Goal: Task Accomplishment & Management: Manage account settings

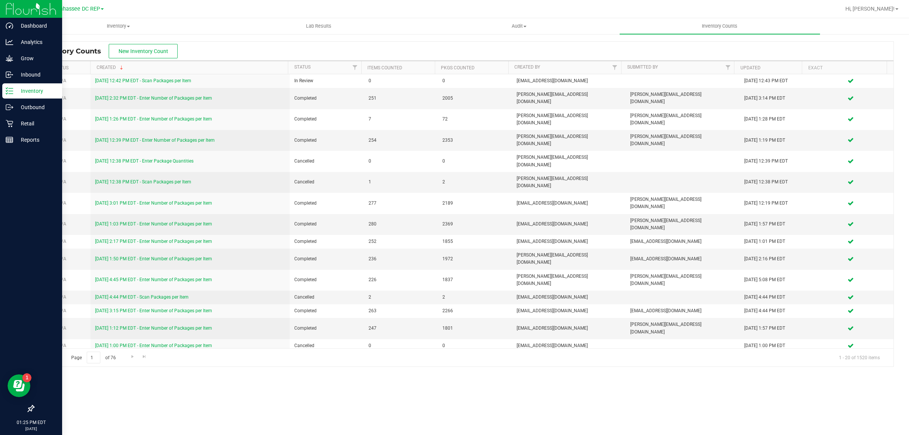
click at [17, 96] on div "Inventory" at bounding box center [32, 90] width 60 height 15
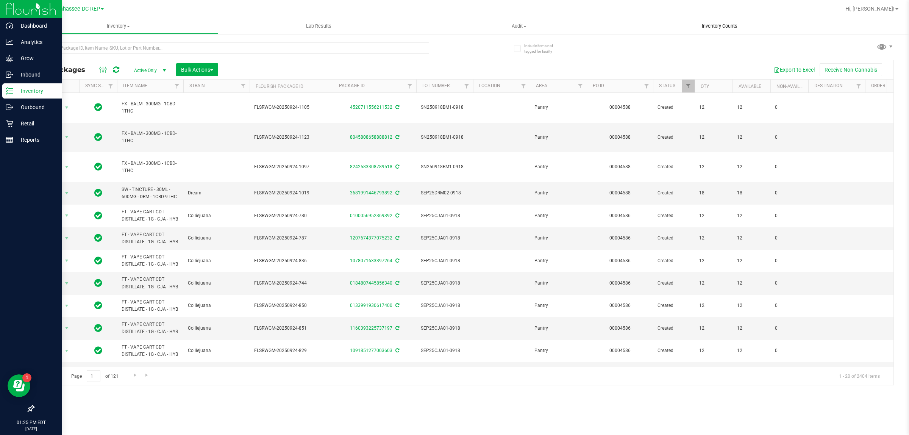
click at [711, 25] on span "Inventory Counts" at bounding box center [720, 26] width 56 height 7
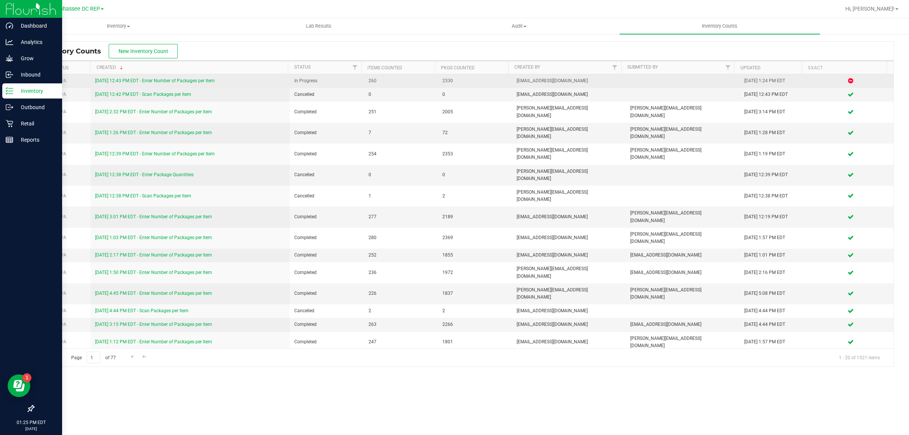
click at [171, 76] on td "[DATE] 12:43 PM EDT - Enter Number of Packages per Item" at bounding box center [190, 81] width 199 height 14
click at [175, 80] on link "[DATE] 12:43 PM EDT - Enter Number of Packages per Item" at bounding box center [155, 80] width 120 height 5
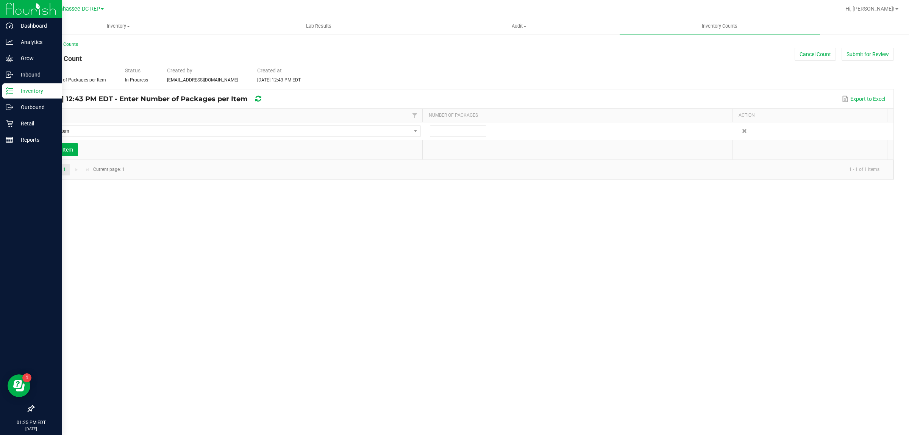
type input "2"
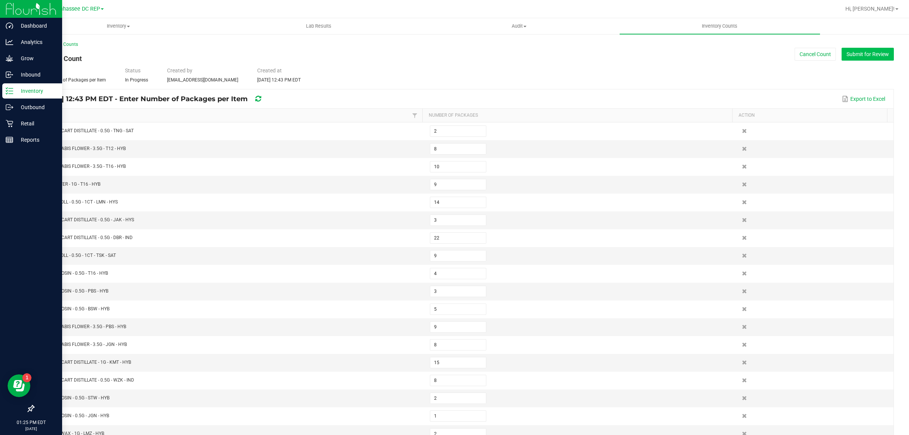
click at [853, 54] on button "Submit for Review" at bounding box center [868, 54] width 52 height 13
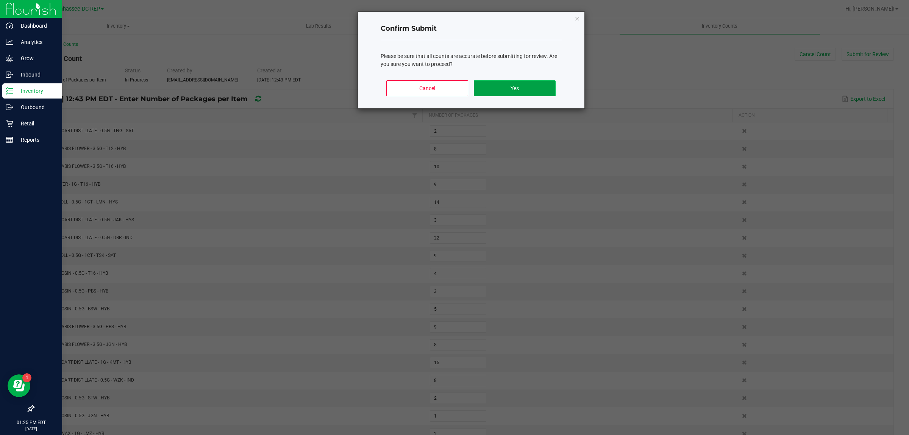
click at [527, 87] on button "Yes" at bounding box center [514, 88] width 81 height 16
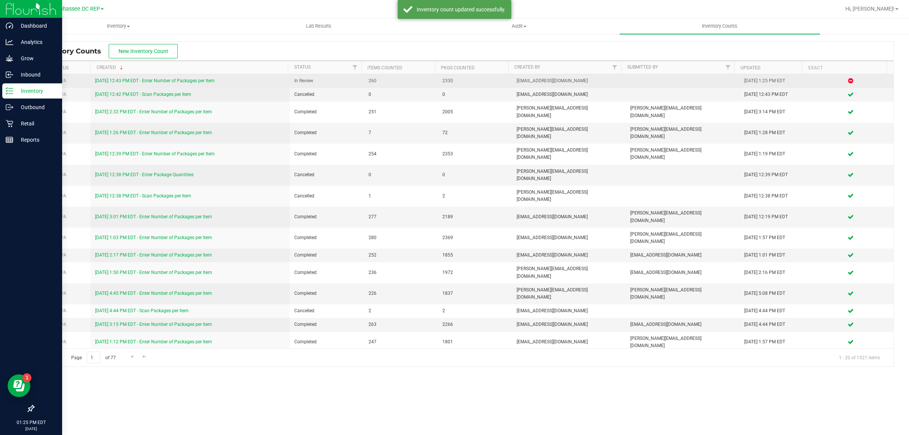
click at [152, 84] on div "[DATE] 12:43 PM EDT - Enter Number of Packages per Item" at bounding box center [190, 80] width 190 height 7
click at [152, 83] on link "[DATE] 12:43 PM EDT - Enter Number of Packages per Item" at bounding box center [155, 80] width 120 height 5
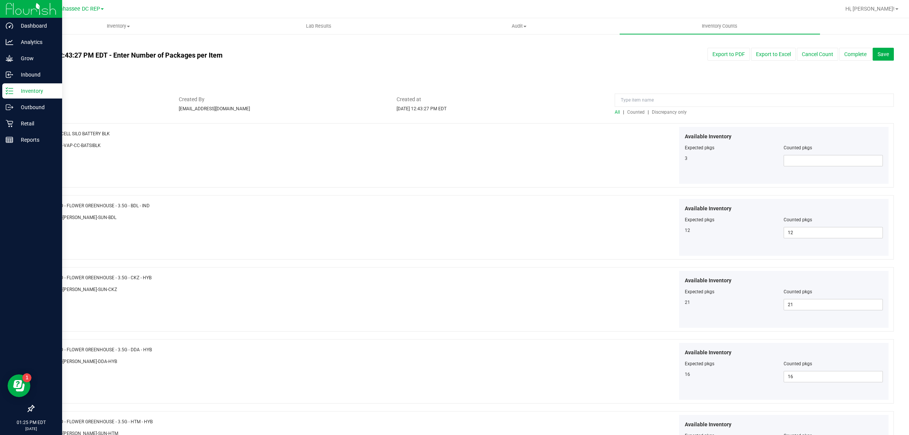
click at [670, 114] on span "Discrepancy only" at bounding box center [669, 111] width 35 height 5
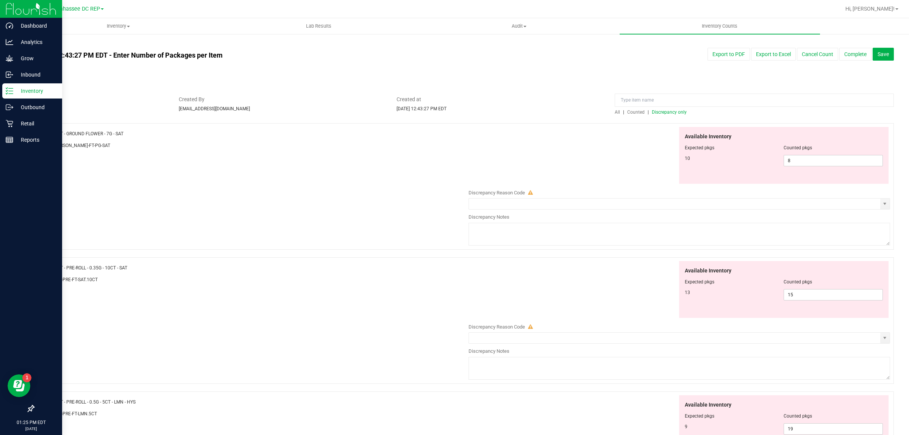
click at [798, 167] on div "Available Inventory Expected pkgs Counted pkgs 10 8 8" at bounding box center [784, 155] width 210 height 57
drag, startPoint x: 809, startPoint y: 290, endPoint x: 803, endPoint y: 291, distance: 6.2
click at [803, 291] on span "15 15" at bounding box center [833, 294] width 99 height 11
drag, startPoint x: 798, startPoint y: 291, endPoint x: 766, endPoint y: 283, distance: 33.4
click at [767, 284] on div "Available Inventory Expected pkgs Counted pkgs 13 15 15" at bounding box center [784, 289] width 210 height 57
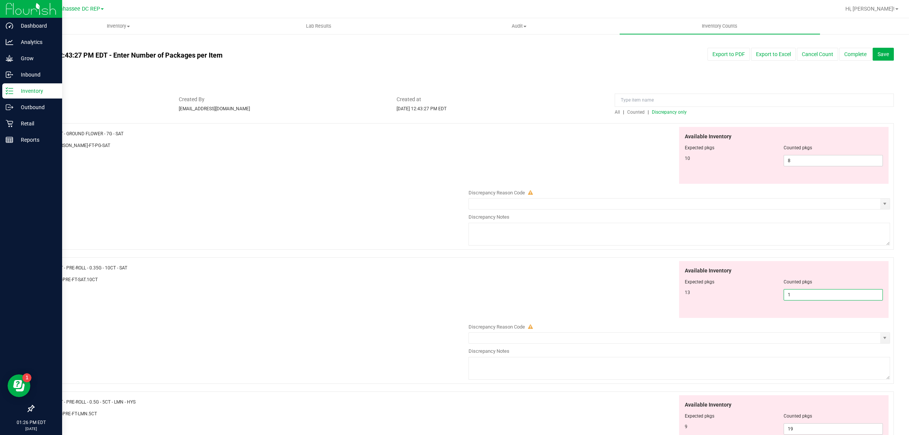
type input "13"
click at [805, 161] on span "8 8" at bounding box center [833, 160] width 99 height 11
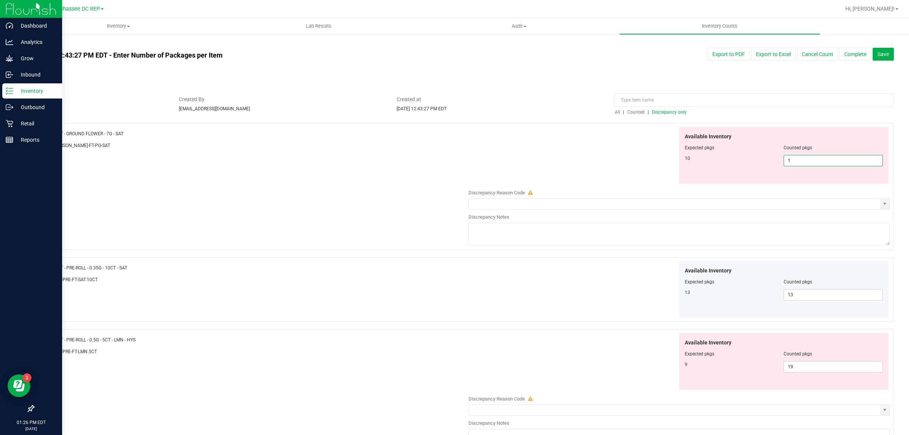
type input "10"
click at [386, 263] on div "Name: FT - PRE-ROLL - 0.35G - 10CT - SAT SKU: FLO-PRE-FT-SAT.10CT Available Inv…" at bounding box center [463, 293] width 861 height 72
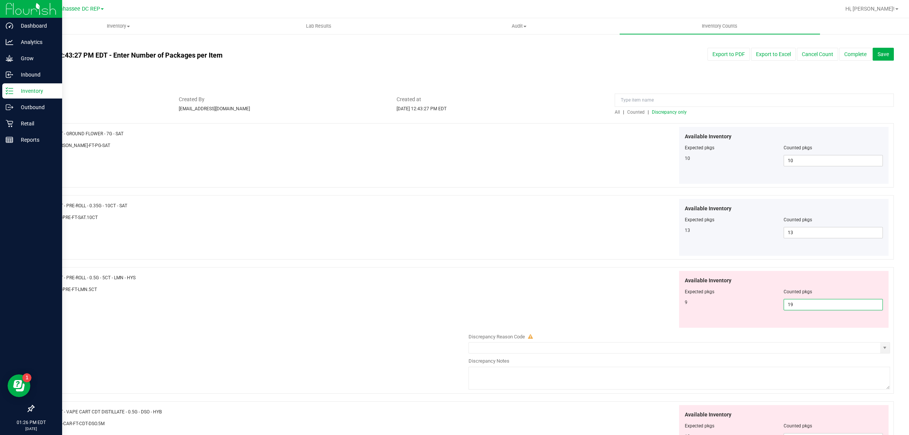
click at [792, 299] on span "19 19" at bounding box center [833, 304] width 99 height 11
type input "1"
type input "9"
click at [650, 301] on div "Available Inventory Expected pkgs Counted pkgs 9 9 9" at bounding box center [677, 299] width 425 height 57
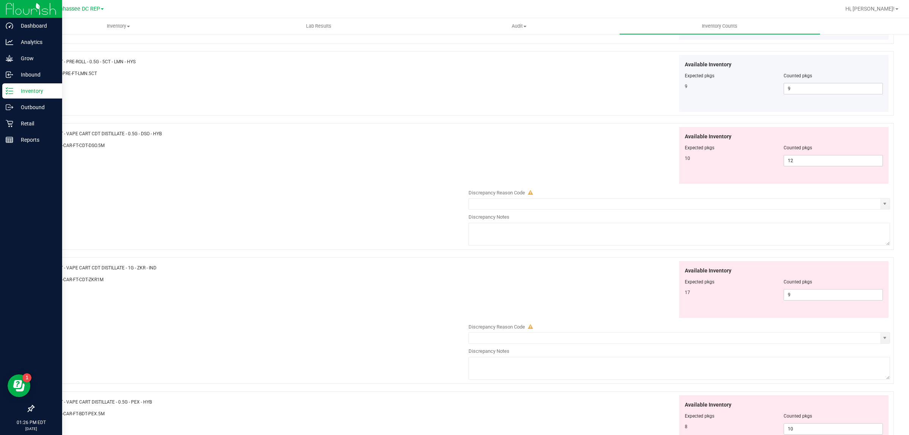
scroll to position [237, 0]
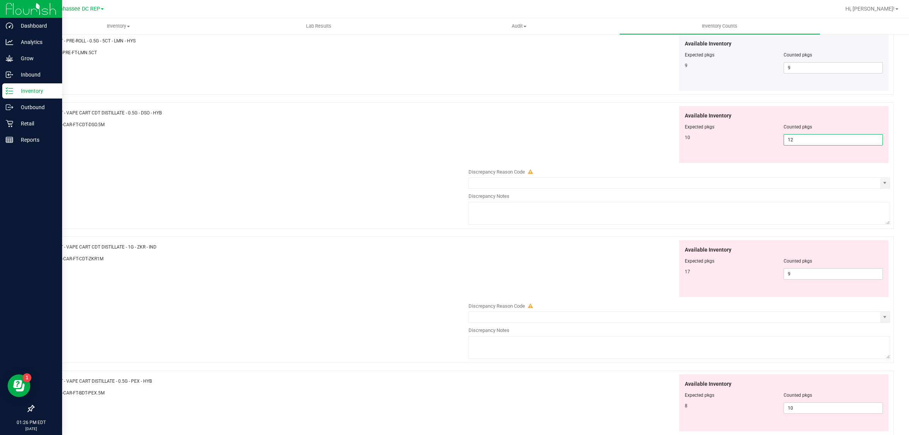
drag, startPoint x: 808, startPoint y: 137, endPoint x: 788, endPoint y: 133, distance: 20.1
click at [788, 133] on div "Available Inventory Expected pkgs Counted pkgs 10 12 12" at bounding box center [784, 134] width 210 height 57
click at [803, 139] on input "12" at bounding box center [833, 139] width 98 height 11
drag, startPoint x: 790, startPoint y: 275, endPoint x: 754, endPoint y: 262, distance: 38.0
click at [754, 262] on div "Available Inventory Expected pkgs Counted pkgs 17 9 9" at bounding box center [784, 268] width 210 height 57
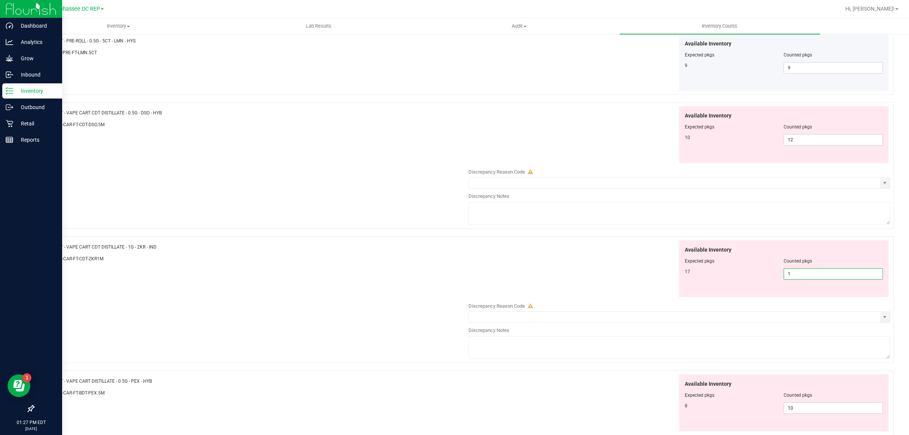
type input "17"
click at [260, 181] on div "Name: FT - VAPE CART CDT DISTILLATE - 0.5G - DSO - HYB SKU: BAP-CAR-FT-CDT-DSO.…" at bounding box center [463, 165] width 861 height 127
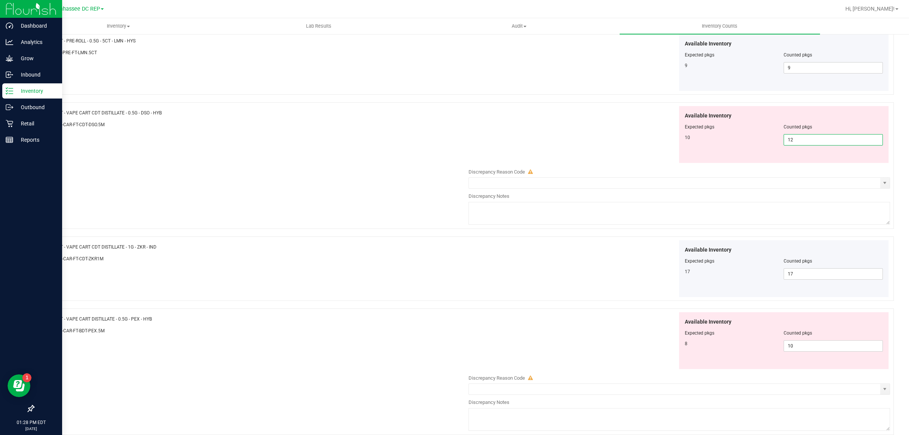
drag, startPoint x: 796, startPoint y: 137, endPoint x: 754, endPoint y: 136, distance: 41.7
click at [754, 136] on div "10 12 12" at bounding box center [784, 139] width 198 height 11
type input "10"
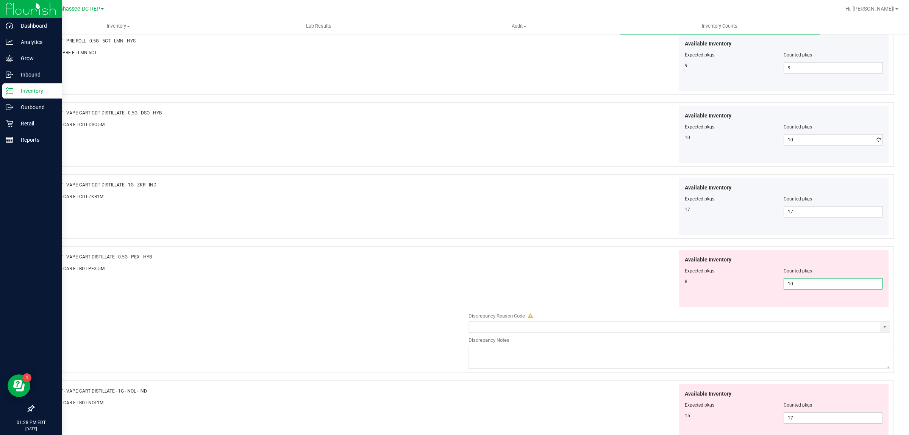
click at [796, 349] on div "Available Inventory Expected pkgs Counted pkgs 8 10 10" at bounding box center [677, 310] width 425 height 120
type input "1"
type input "8"
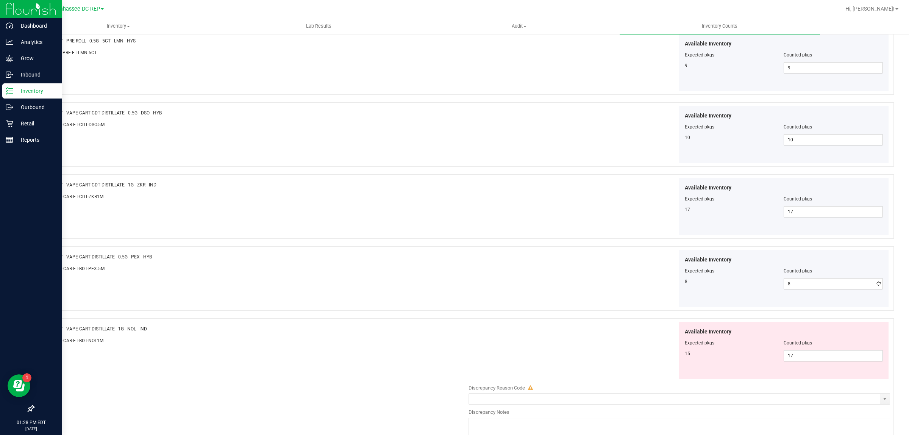
drag, startPoint x: 454, startPoint y: 197, endPoint x: 457, endPoint y: 202, distance: 5.4
click at [456, 199] on div "SKU: BAP-CAR-FT-CDT-ZKR1M" at bounding box center [251, 196] width 425 height 8
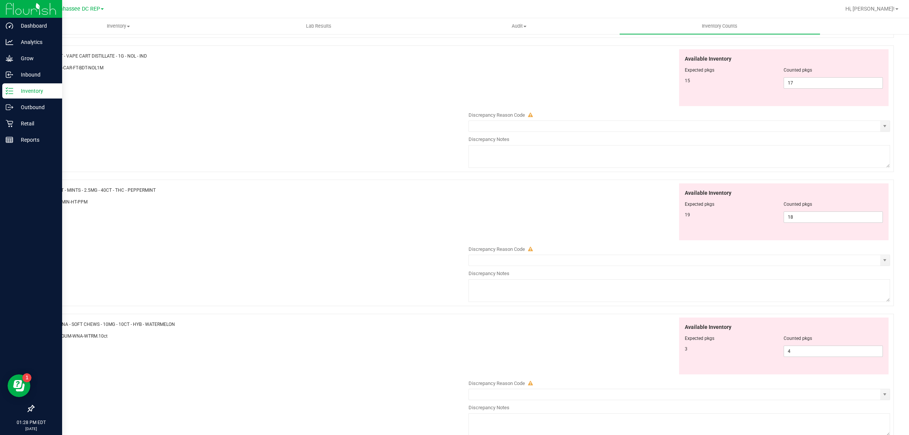
scroll to position [521, 0]
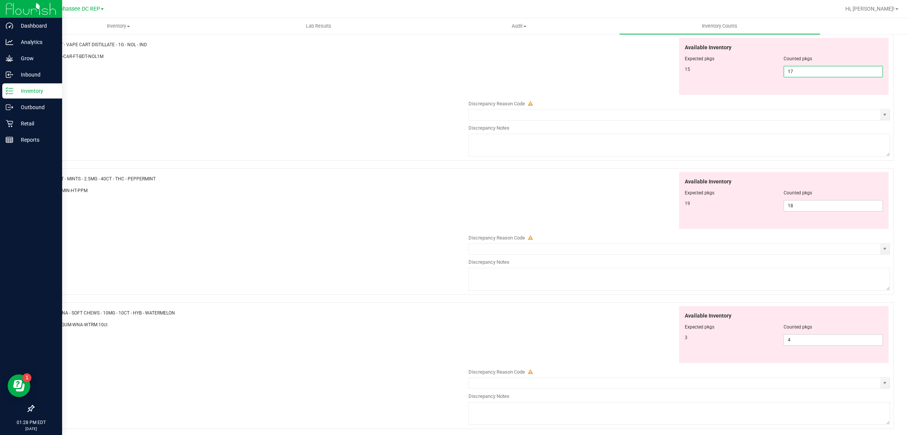
click at [799, 74] on span "17 17" at bounding box center [833, 71] width 99 height 11
click at [786, 208] on span "18 18" at bounding box center [833, 205] width 99 height 11
type input "19"
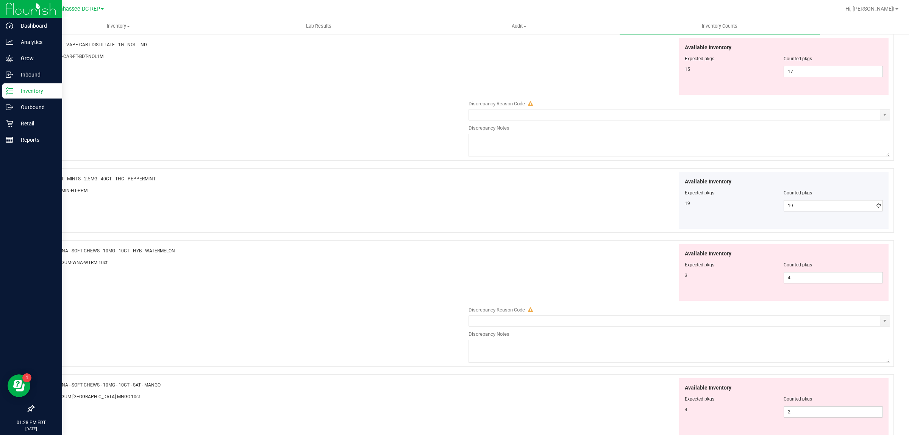
click at [425, 199] on div "Name: HT - MINTS - 2.5MG - 40CT - THC - PEPPERMINT SKU: EDI-MIN-HT-PPM" at bounding box center [251, 186] width 425 height 29
click at [795, 281] on span "4 4" at bounding box center [833, 277] width 99 height 11
type input "4"
type input "3"
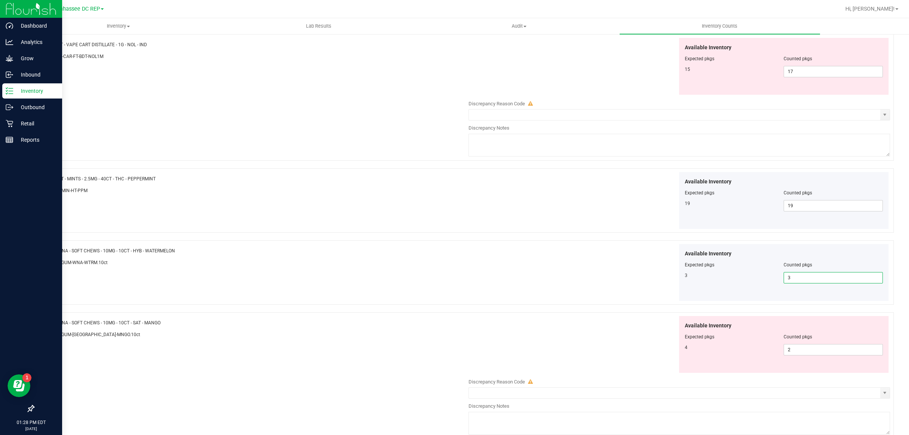
drag, startPoint x: 497, startPoint y: 270, endPoint x: 597, endPoint y: 315, distance: 109.5
click at [498, 270] on div "Available Inventory Expected pkgs Counted pkgs 3 3 3" at bounding box center [677, 272] width 425 height 57
click at [820, 351] on span "2 2" at bounding box center [833, 349] width 99 height 11
type input "3"
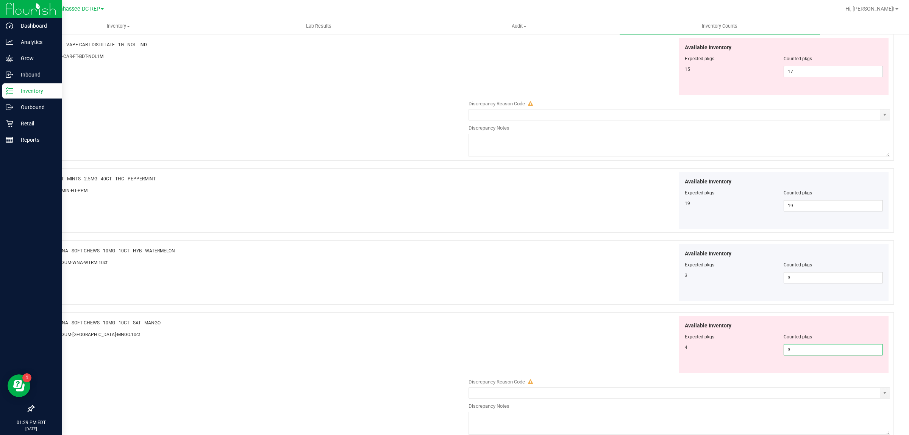
type input "4"
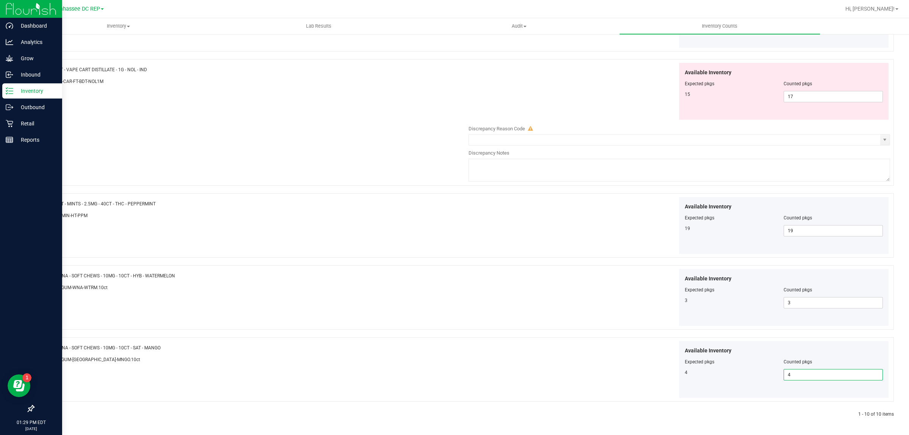
scroll to position [497, 0]
click at [728, 173] on textarea at bounding box center [680, 170] width 422 height 23
click at [508, 84] on div "Available Inventory Expected pkgs Counted pkgs 15 17 17" at bounding box center [677, 91] width 425 height 57
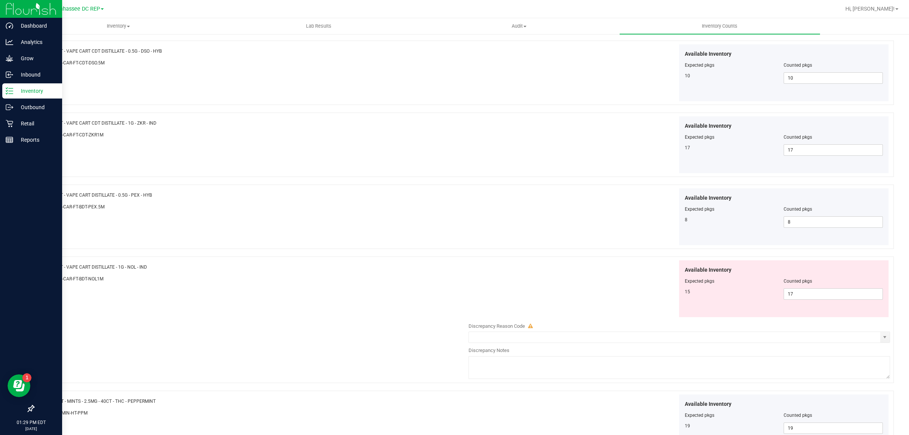
scroll to position [261, 0]
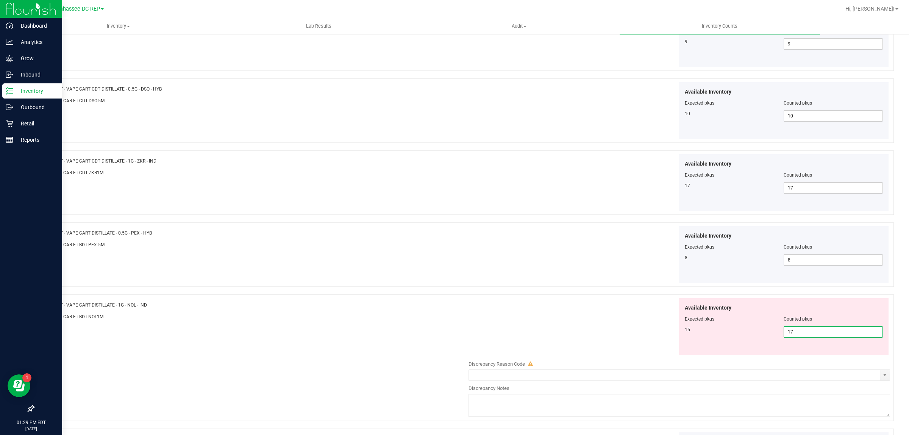
click at [811, 330] on span "17 17" at bounding box center [833, 331] width 99 height 11
type input "15"
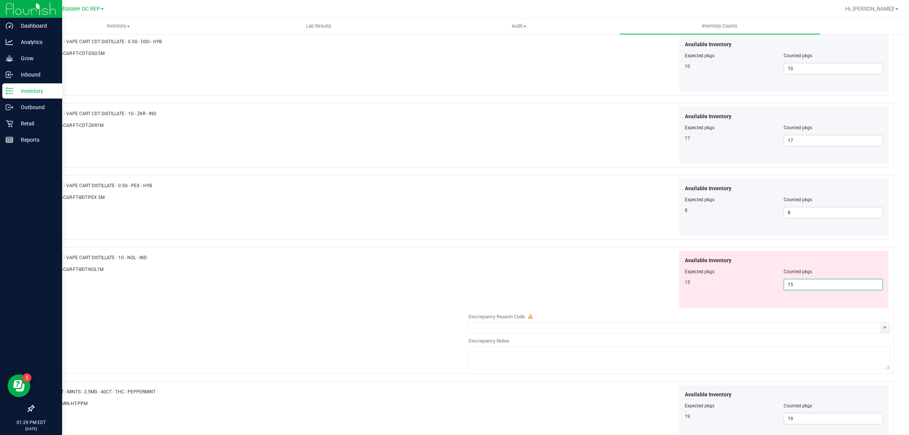
type input "15"
click at [542, 233] on div "Available Inventory Expected pkgs Counted pkgs 8 8 8" at bounding box center [677, 207] width 425 height 57
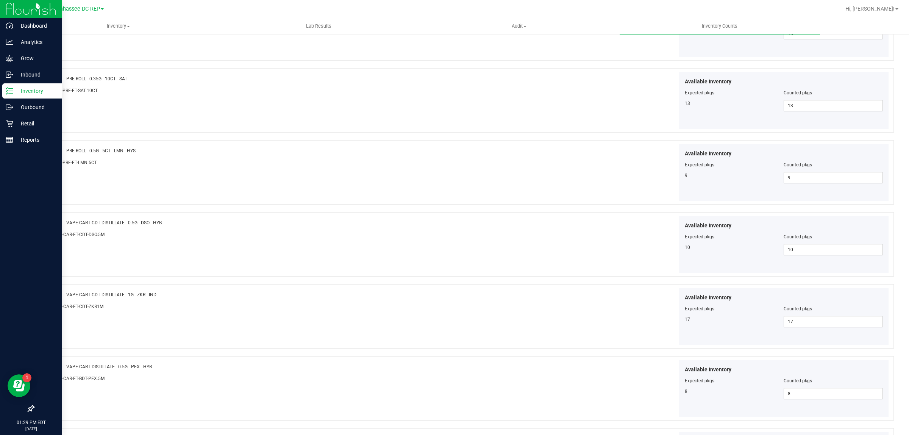
scroll to position [0, 0]
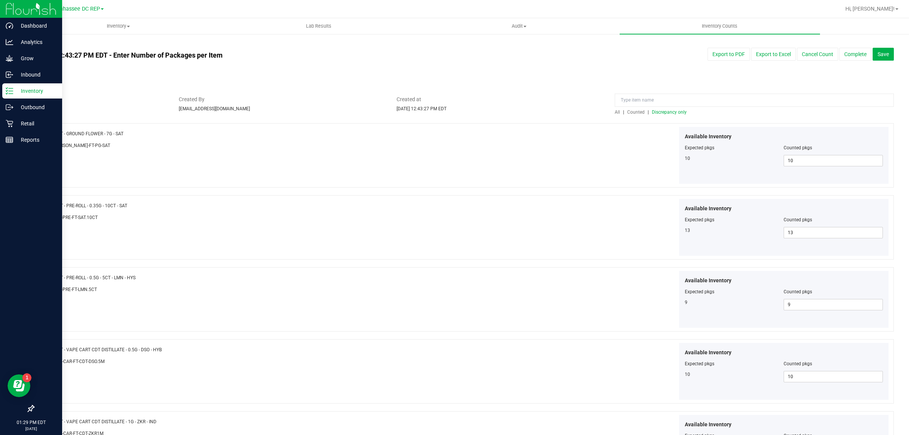
click at [615, 112] on span "All" at bounding box center [617, 111] width 5 height 5
click at [837, 159] on span at bounding box center [833, 160] width 99 height 11
type input "3"
click at [588, 172] on div "Available Inventory Expected pkgs Counted pkgs 3 3 3" at bounding box center [677, 155] width 425 height 57
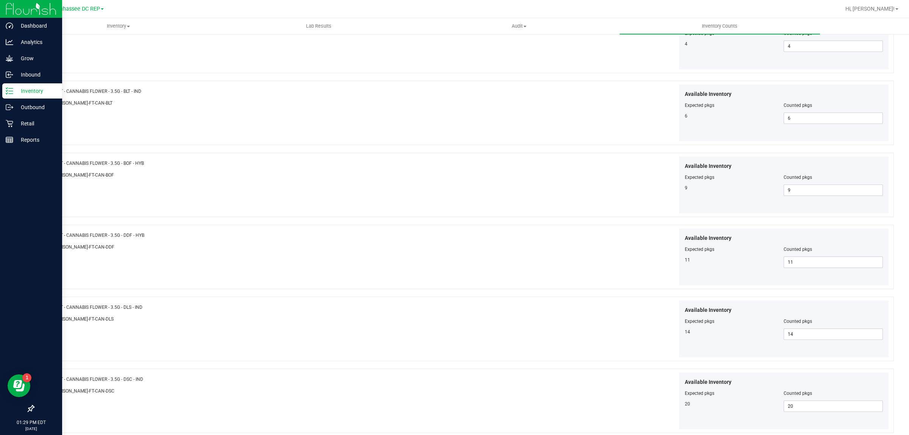
scroll to position [1156, 0]
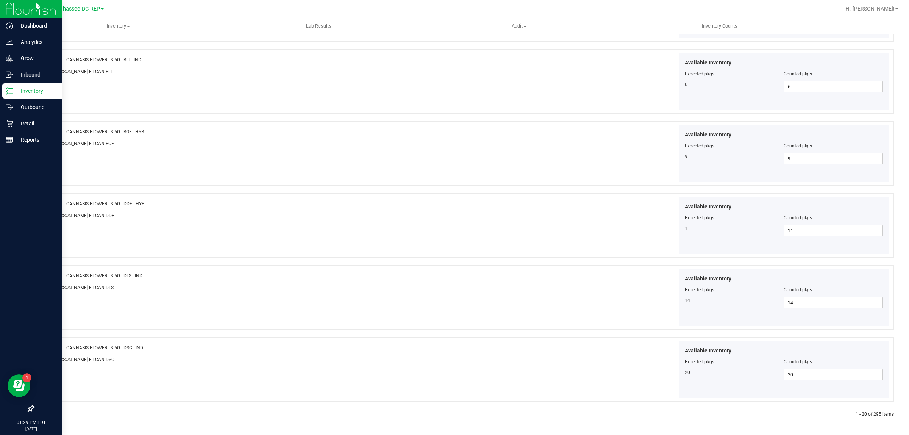
click at [52, 413] on icon at bounding box center [51, 414] width 2 height 5
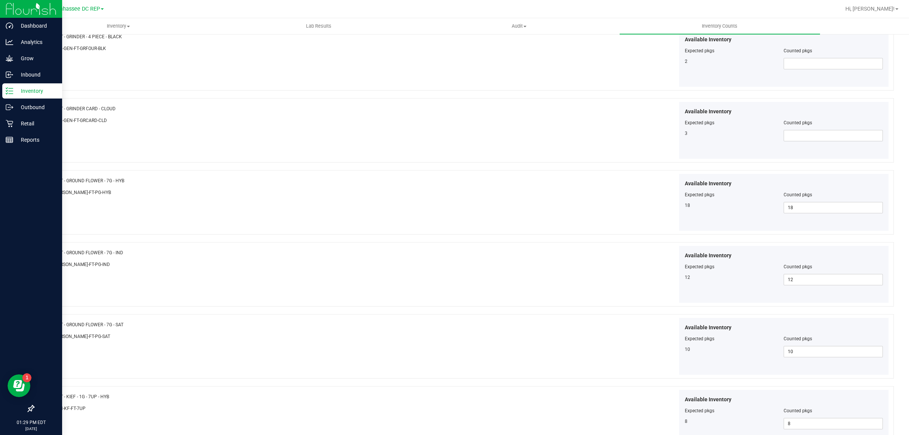
scroll to position [1062, 0]
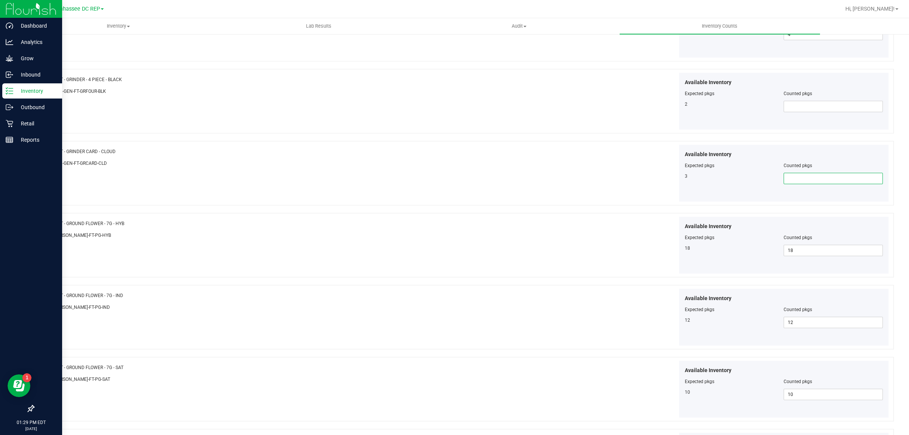
click at [796, 180] on span at bounding box center [833, 178] width 99 height 11
type input "3"
click at [806, 101] on div at bounding box center [784, 99] width 198 height 4
drag, startPoint x: 806, startPoint y: 102, endPoint x: 803, endPoint y: 107, distance: 5.1
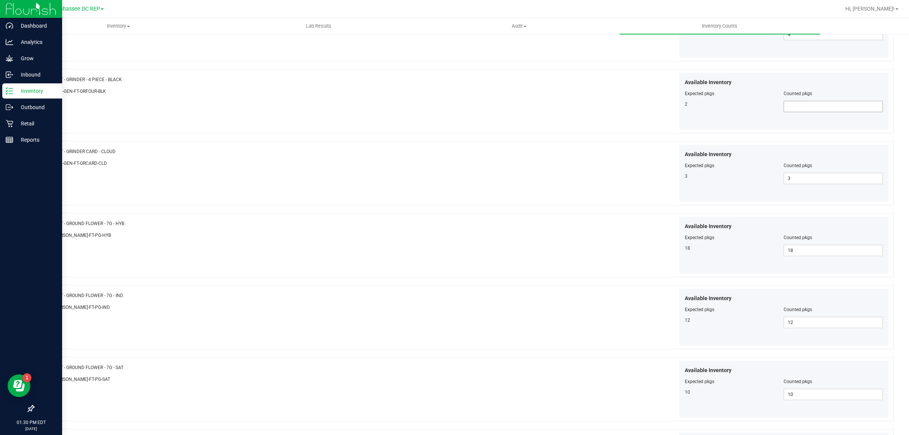
click at [804, 106] on div "Available Inventory Expected pkgs Counted pkgs 2" at bounding box center [784, 101] width 210 height 57
type input "2"
click at [802, 108] on span "2" at bounding box center [833, 106] width 99 height 11
type input "2"
click at [588, 147] on div "Name: FT - GRINDER CARD - CLOUD SKU: ACC-GEN-FT-GRCARD-CLD Available Inventory …" at bounding box center [463, 173] width 861 height 64
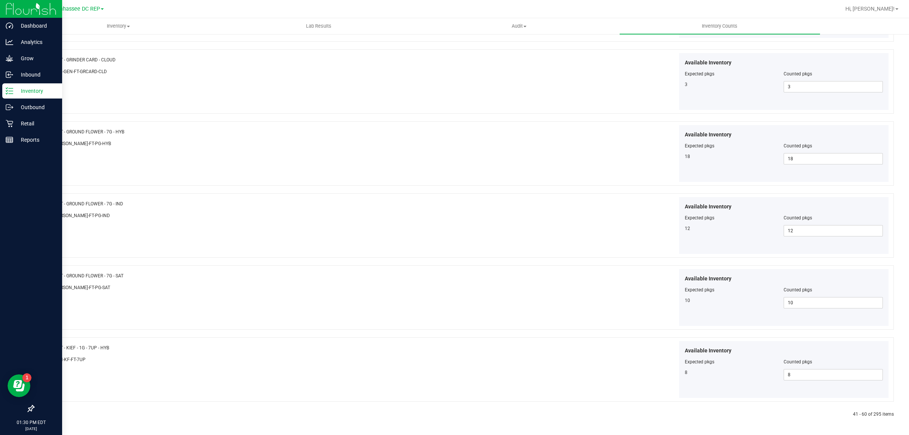
scroll to position [1156, 0]
click at [50, 413] on icon at bounding box center [51, 414] width 2 height 5
click at [50, 414] on icon at bounding box center [51, 414] width 2 height 5
click at [52, 414] on icon at bounding box center [51, 414] width 2 height 5
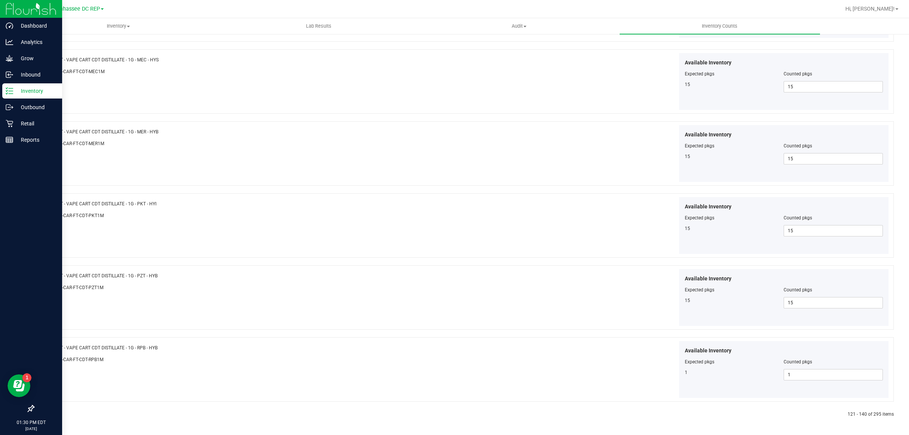
click at [50, 415] on icon at bounding box center [51, 414] width 2 height 5
click at [817, 233] on span at bounding box center [833, 230] width 99 height 11
type input "16"
click at [792, 306] on span at bounding box center [833, 302] width 99 height 11
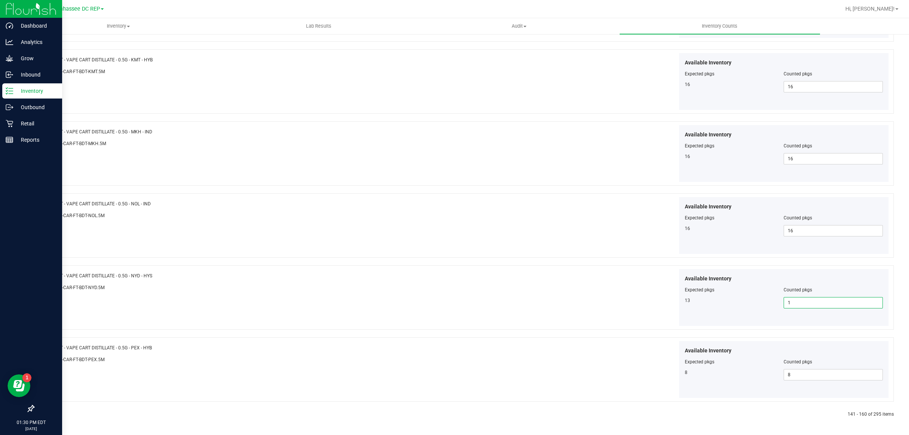
type input "13"
click at [51, 416] on icon at bounding box center [51, 414] width 2 height 5
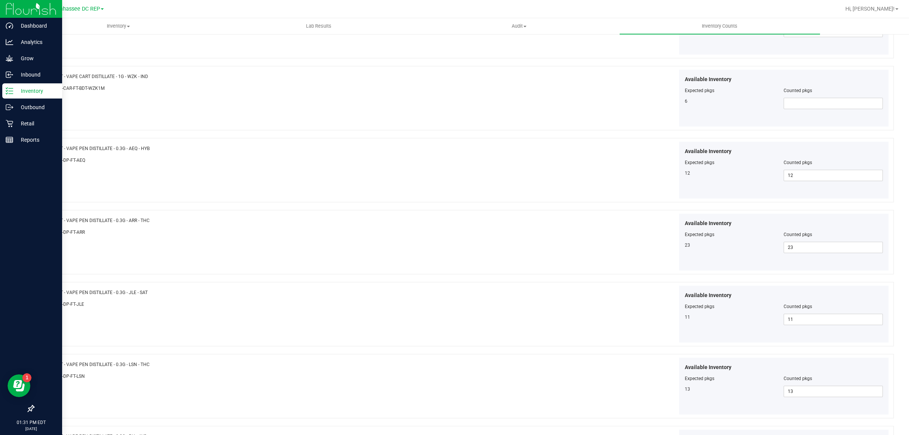
scroll to position [852, 0]
click at [794, 99] on span at bounding box center [833, 99] width 99 height 11
type input "6"
click at [525, 204] on div at bounding box center [463, 203] width 861 height 8
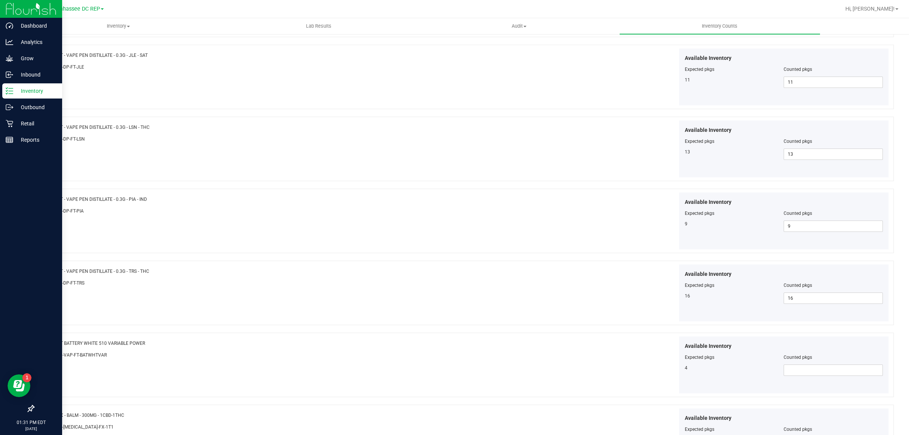
scroll to position [1156, 0]
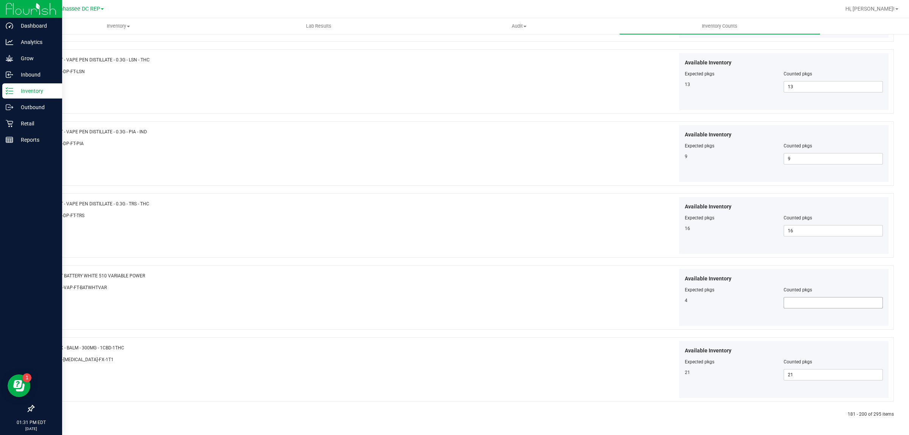
click at [794, 302] on span at bounding box center [833, 302] width 99 height 11
type input "4"
click at [531, 328] on div "Name: FT BATTERY WHITE 510 VARIABLE POWER SKU: ACC-VAP-FT-BATWHTVAR Available I…" at bounding box center [463, 297] width 861 height 64
click at [50, 415] on icon at bounding box center [51, 414] width 2 height 5
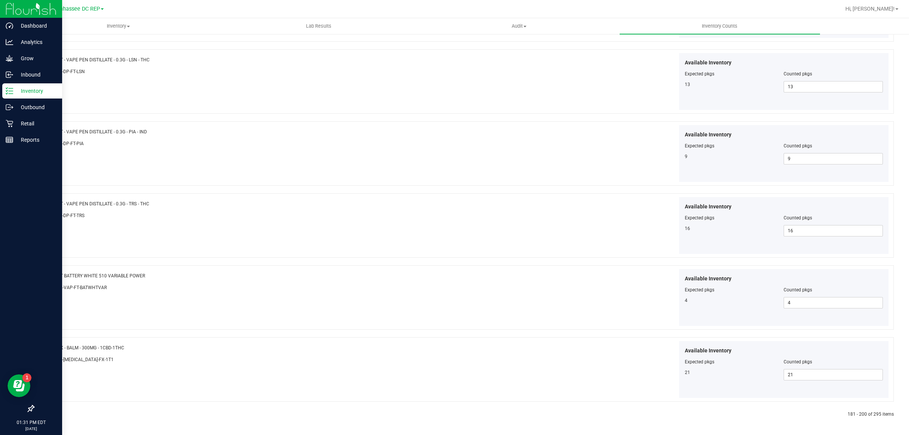
scroll to position [0, 0]
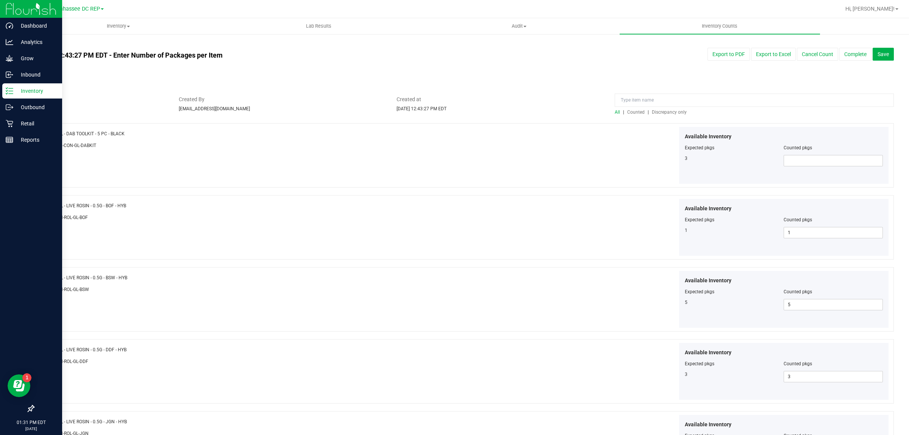
click at [798, 150] on div "Counted pkgs" at bounding box center [833, 147] width 99 height 7
click at [794, 163] on span at bounding box center [833, 160] width 99 height 11
type input "3"
drag, startPoint x: 669, startPoint y: 186, endPoint x: 663, endPoint y: 190, distance: 6.7
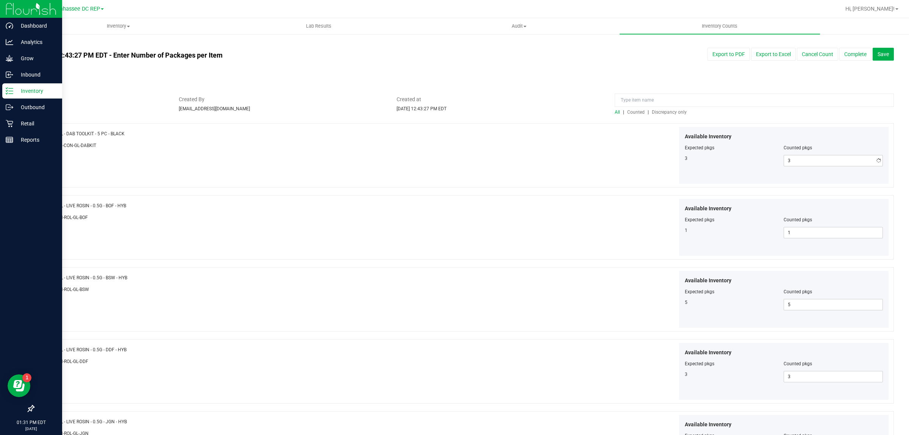
click at [669, 186] on div "Name: GL - DAB TOOLKIT - 5 PC - BLACK SKU: ACC-CON-GL-DABKIT Available Inventor…" at bounding box center [463, 155] width 861 height 64
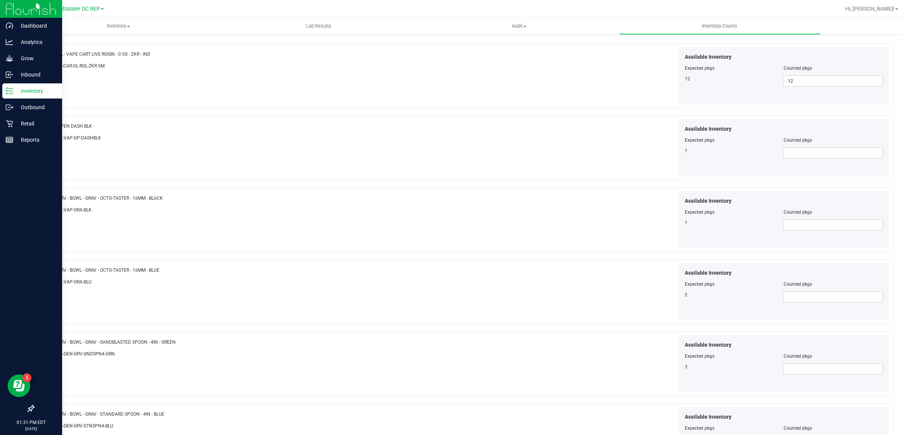
scroll to position [1089, 0]
click at [807, 80] on span at bounding box center [833, 78] width 99 height 11
type input "1"
click at [784, 154] on span at bounding box center [833, 150] width 99 height 11
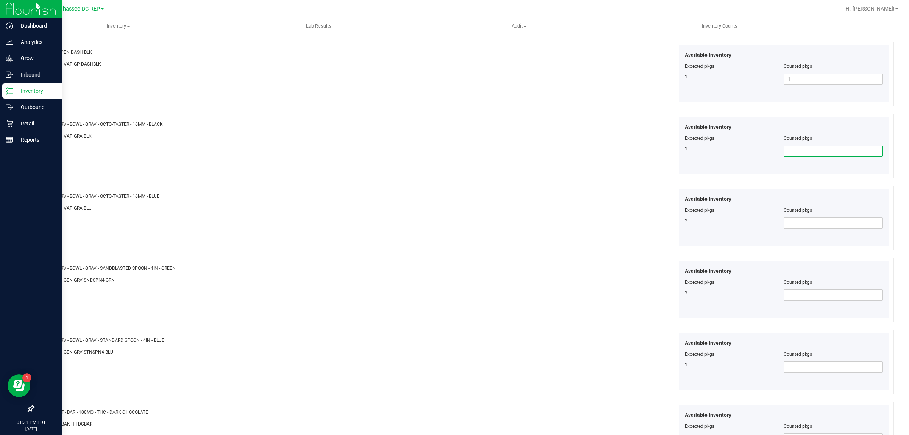
type input "1"
click at [784, 227] on span at bounding box center [833, 222] width 99 height 11
click at [784, 228] on span at bounding box center [833, 222] width 99 height 11
type input "2"
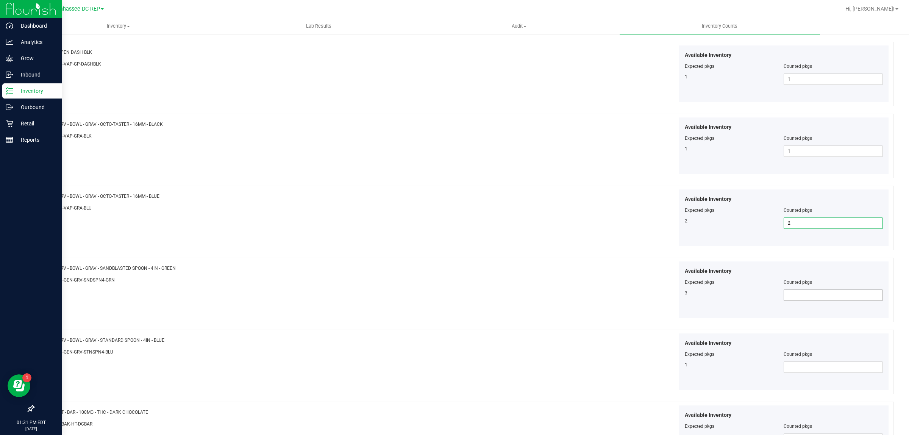
type input "2"
click at [786, 294] on span at bounding box center [833, 294] width 99 height 11
type input "3"
click at [616, 299] on div "Available Inventory Expected pkgs Counted pkgs 3 3 3" at bounding box center [677, 289] width 425 height 57
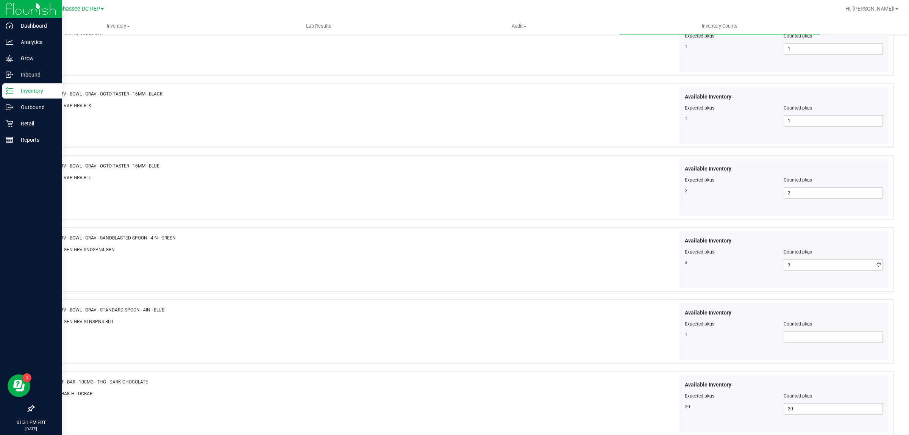
scroll to position [1156, 0]
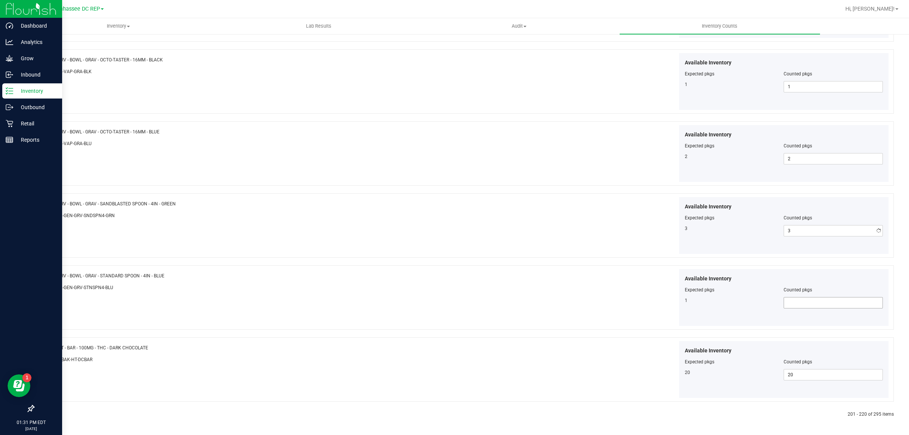
click at [808, 305] on span at bounding box center [833, 302] width 99 height 11
type input "1"
click at [620, 305] on div "Available Inventory Expected pkgs Counted pkgs 1 1 1" at bounding box center [677, 297] width 425 height 57
click at [52, 415] on icon at bounding box center [51, 414] width 2 height 5
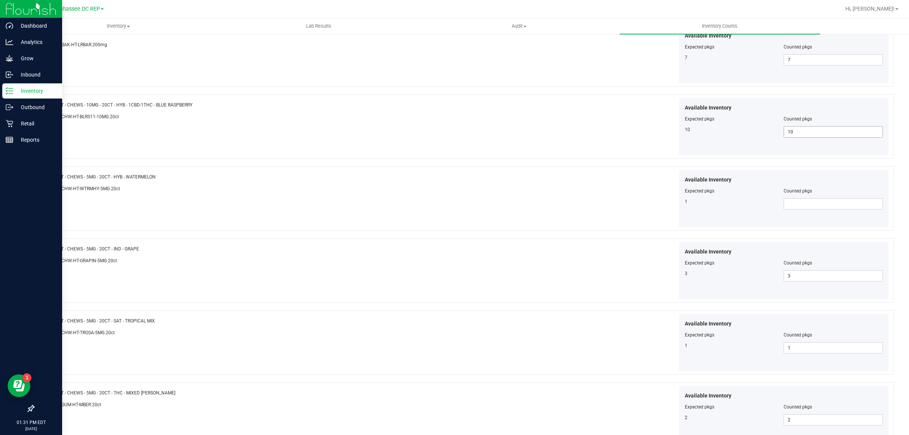
scroll to position [473, 0]
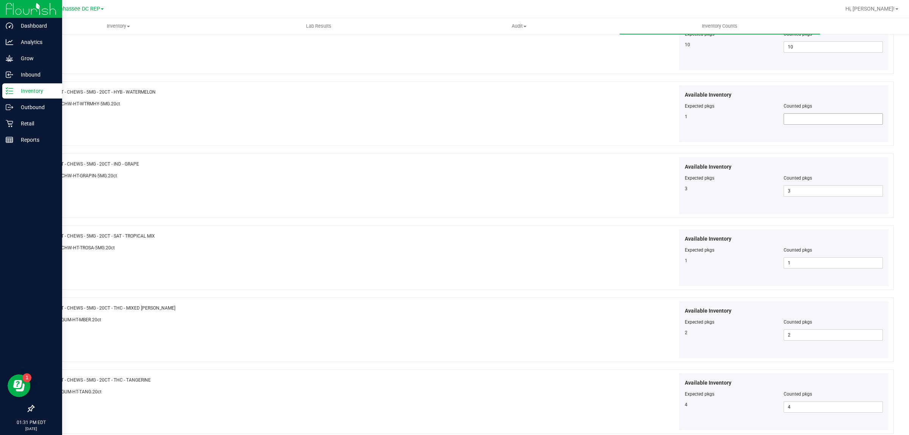
click at [811, 118] on span at bounding box center [833, 118] width 99 height 11
type input "1"
click at [639, 160] on div "Available Inventory Expected pkgs Counted pkgs 3 3 3" at bounding box center [677, 185] width 425 height 57
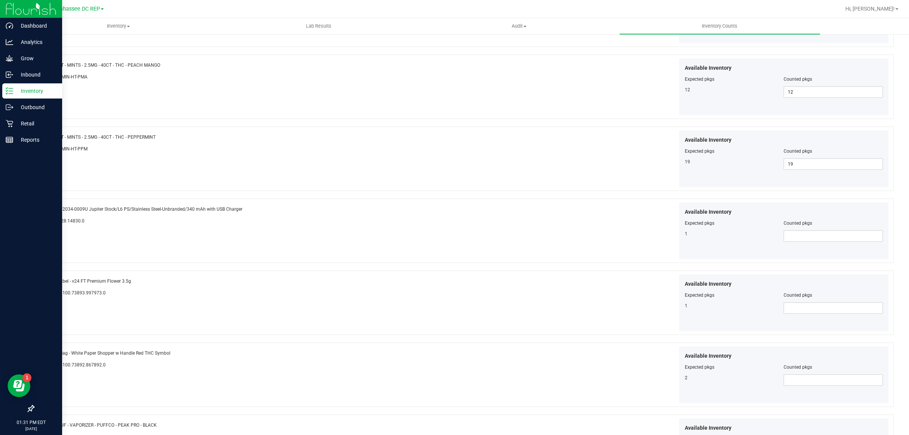
scroll to position [947, 0]
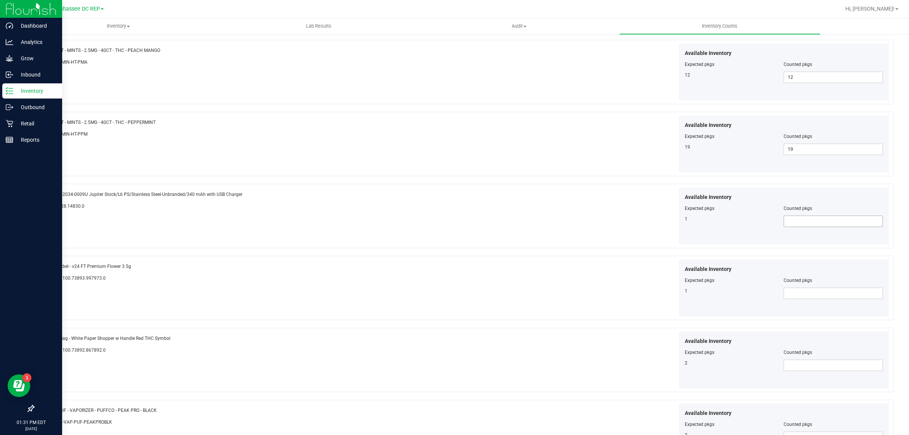
click at [784, 219] on span at bounding box center [833, 221] width 99 height 11
type input "1"
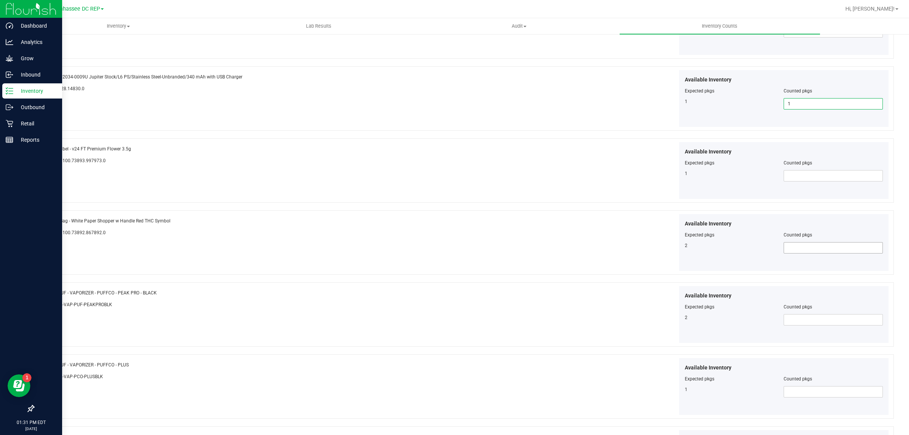
scroll to position [1042, 0]
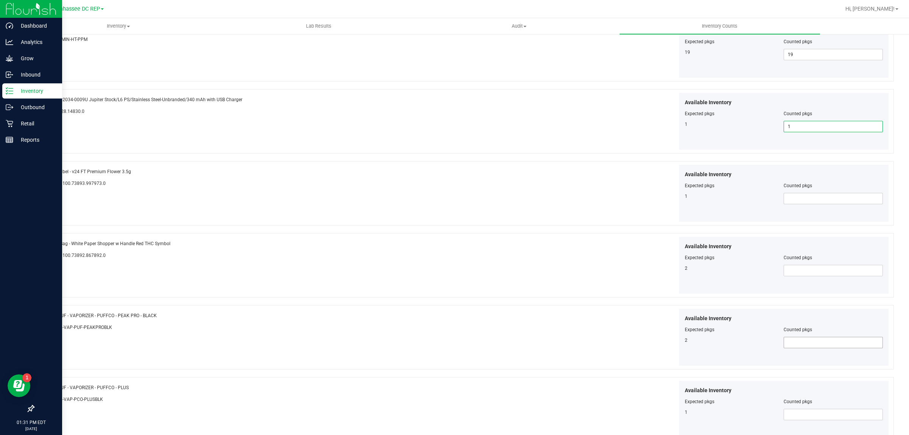
type input "1"
click at [784, 347] on span at bounding box center [833, 342] width 99 height 11
type input "2"
click at [697, 344] on div "2" at bounding box center [734, 340] width 99 height 7
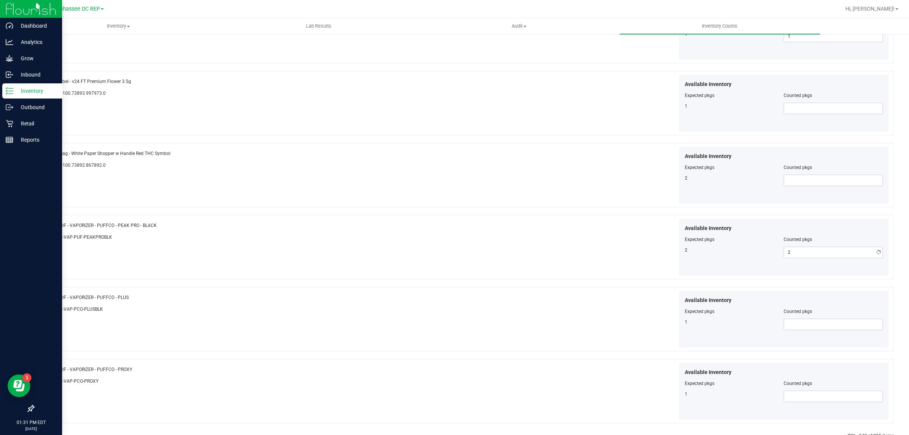
scroll to position [1136, 0]
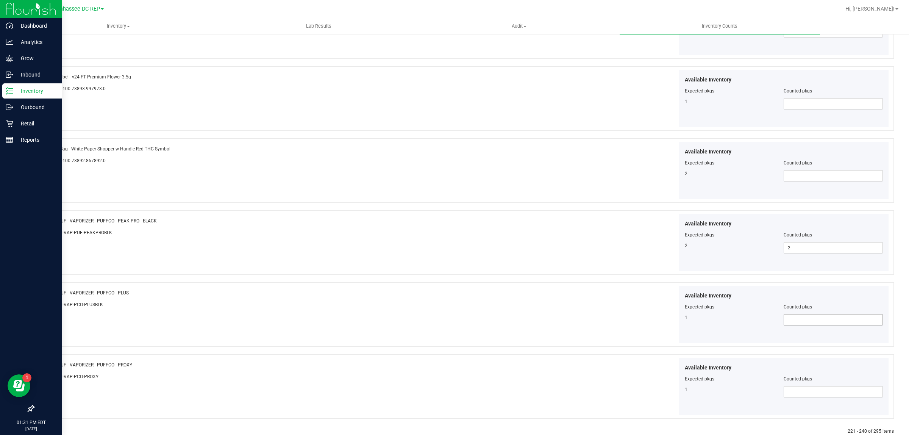
drag, startPoint x: 812, startPoint y: 311, endPoint x: 812, endPoint y: 319, distance: 8.7
click at [813, 310] on div "Counted pkgs" at bounding box center [833, 306] width 99 height 7
click at [813, 321] on span at bounding box center [833, 319] width 99 height 11
type input "1"
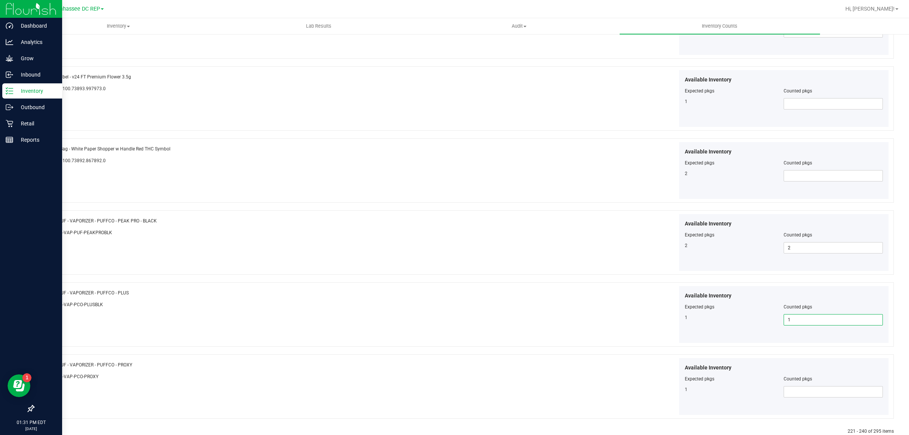
click at [622, 327] on div "Available Inventory Expected pkgs Counted pkgs 1 1 1" at bounding box center [677, 314] width 425 height 57
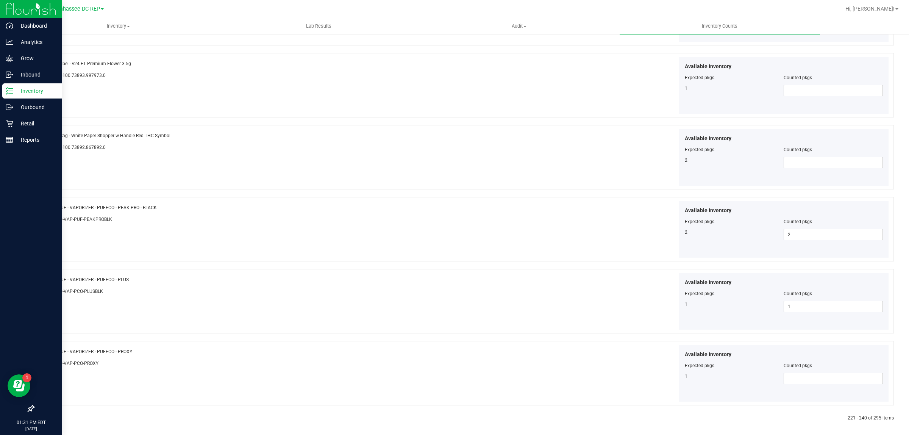
scroll to position [1156, 0]
click at [794, 372] on span at bounding box center [833, 374] width 99 height 11
type input "1"
drag, startPoint x: 605, startPoint y: 360, endPoint x: 443, endPoint y: 406, distance: 167.8
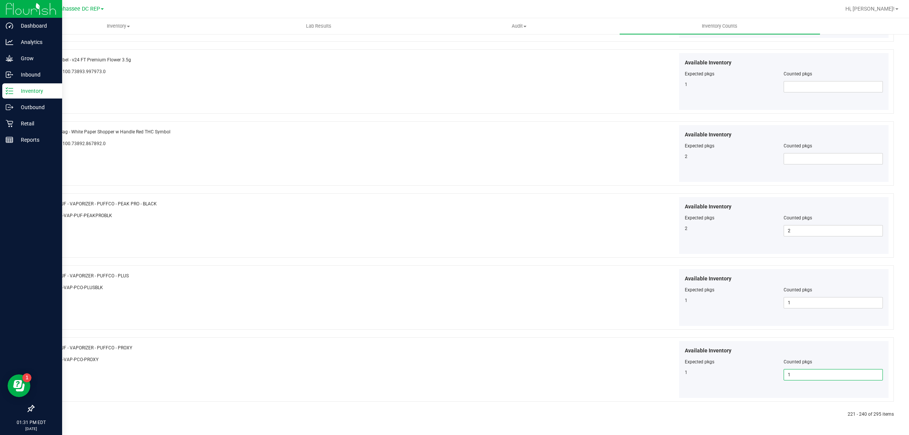
click at [478, 398] on div "Available Inventory Expected pkgs Counted pkgs 1 1 1" at bounding box center [677, 369] width 425 height 57
click at [50, 416] on icon at bounding box center [51, 414] width 2 height 5
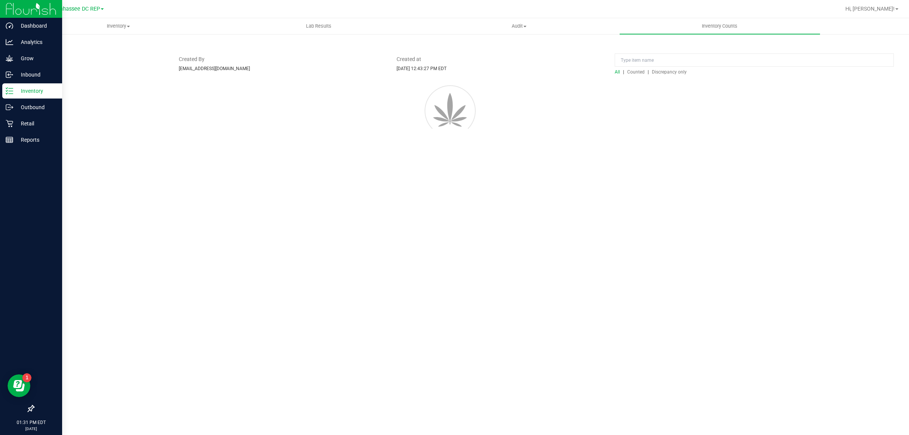
scroll to position [0, 0]
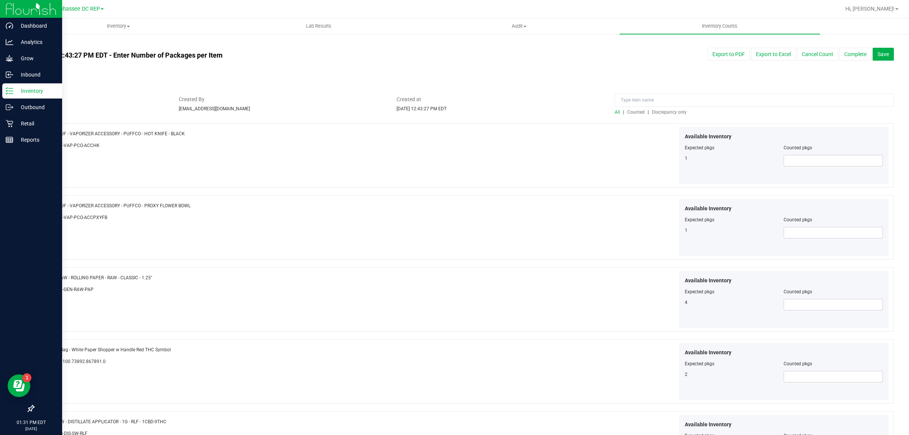
click at [805, 172] on div "Available Inventory Expected pkgs Counted pkgs 1" at bounding box center [784, 155] width 210 height 57
click at [798, 162] on span at bounding box center [833, 160] width 99 height 11
type input "1"
click at [784, 233] on span at bounding box center [833, 232] width 99 height 11
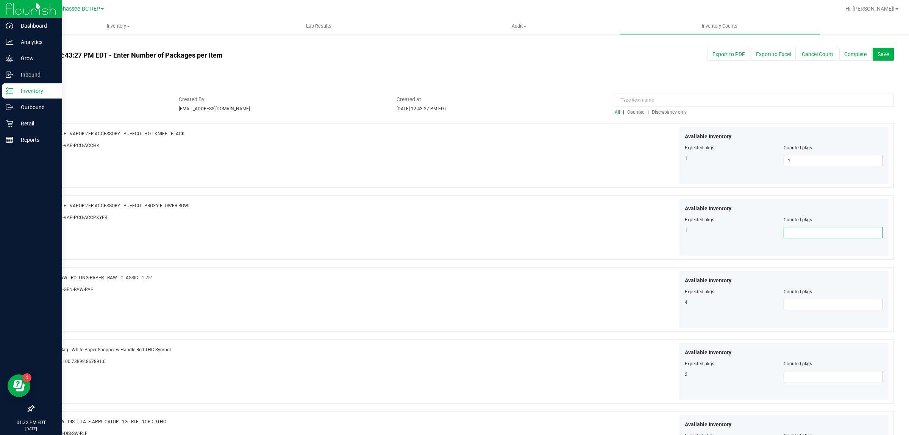
type input "1"
click at [789, 300] on span at bounding box center [833, 304] width 99 height 11
type input "1"
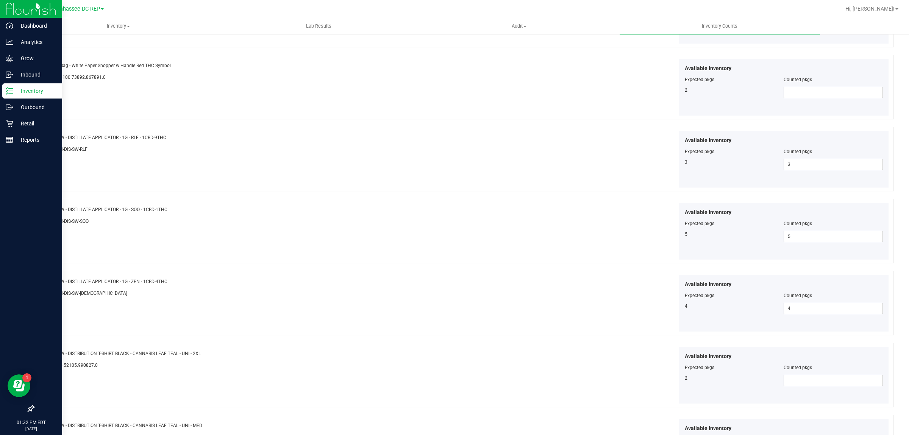
scroll to position [426, 0]
type input "1"
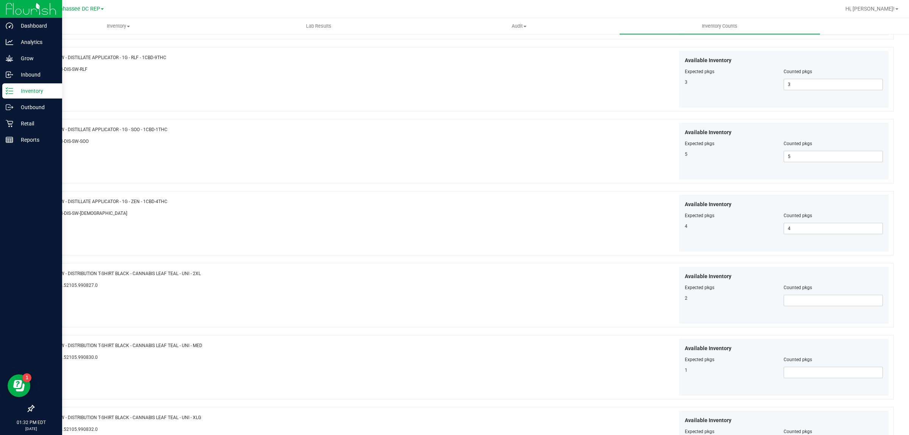
scroll to position [489, 0]
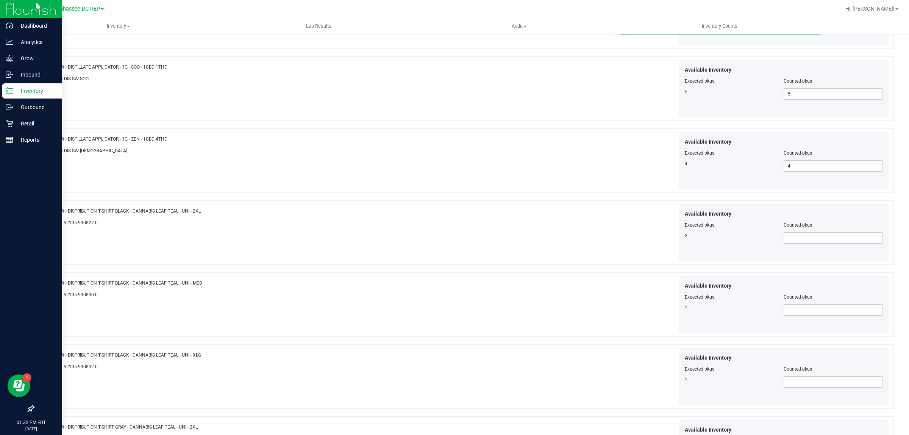
click at [815, 249] on div "Available Inventory Expected pkgs Counted pkgs 2" at bounding box center [784, 232] width 210 height 57
click at [603, 291] on div "Available Inventory Expected pkgs Counted pkgs 1" at bounding box center [677, 304] width 425 height 57
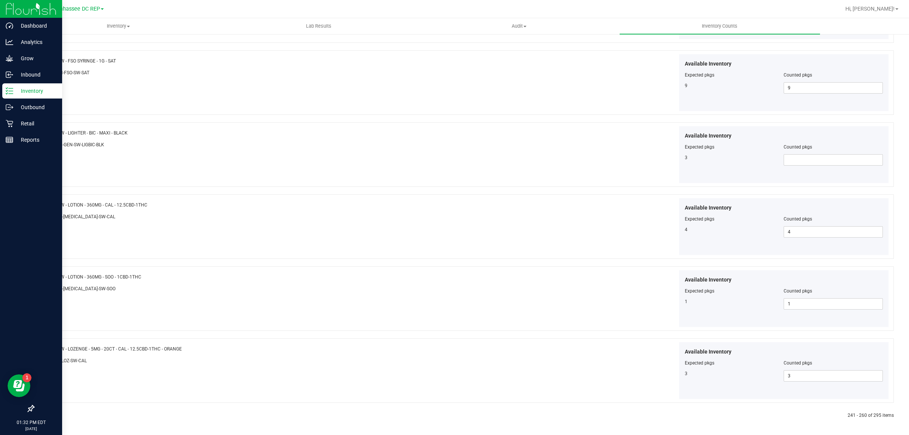
scroll to position [1219, 0]
click at [828, 156] on span at bounding box center [833, 158] width 99 height 11
type input "3"
click at [748, 172] on div "Available Inventory Expected pkgs Counted pkgs 3 3 3" at bounding box center [784, 153] width 210 height 57
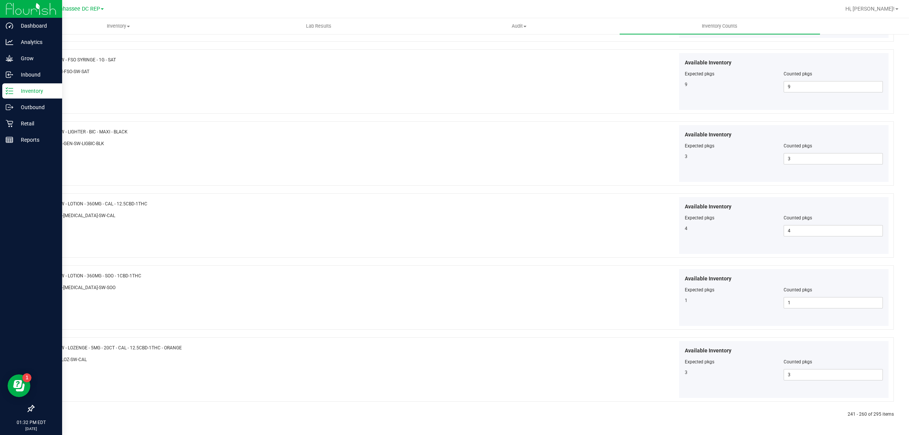
click at [50, 417] on div at bounding box center [248, 414] width 430 height 7
click at [51, 415] on icon at bounding box center [51, 414] width 2 height 5
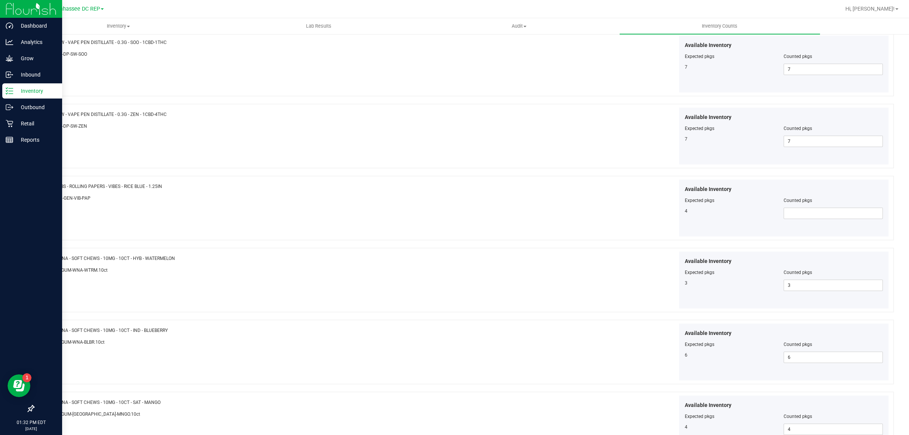
scroll to position [331, 0]
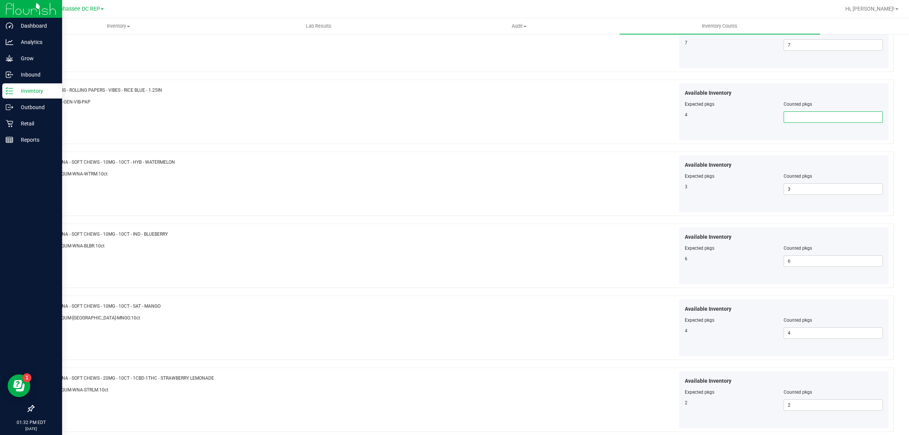
click at [794, 116] on span at bounding box center [833, 116] width 99 height 11
type input "4"
click at [787, 119] on input "4" at bounding box center [833, 117] width 98 height 11
type input "4"
click at [621, 158] on div "Available Inventory Expected pkgs Counted pkgs 3 3 3" at bounding box center [677, 183] width 425 height 57
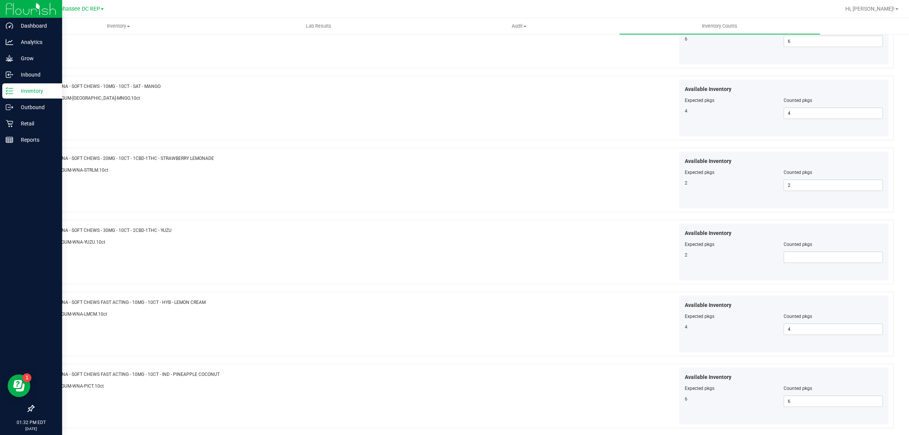
scroll to position [568, 0]
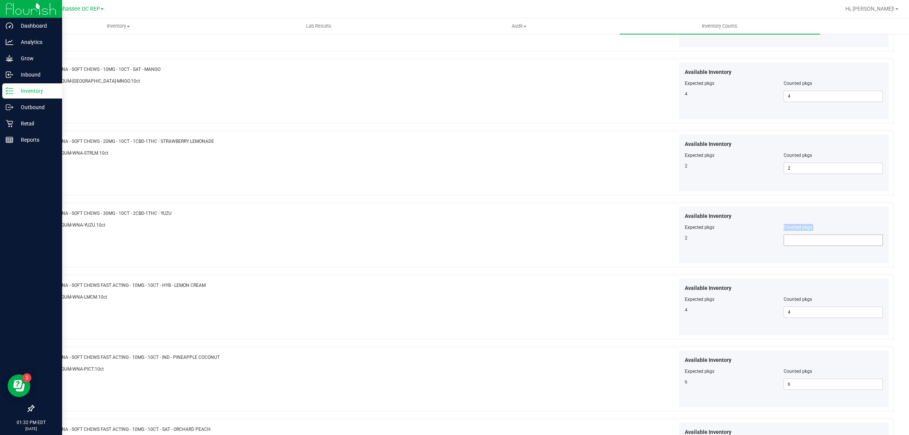
click at [777, 242] on div "Available Inventory Expected pkgs Counted pkgs 2" at bounding box center [784, 234] width 210 height 57
click at [784, 244] on span at bounding box center [833, 239] width 99 height 11
type input "2"
click at [552, 277] on div "Name: WNA - SOFT CHEWS FAST ACTING - 10MG - 10CT - HYB - LEMON CREAM SKU: EDI-G…" at bounding box center [463, 307] width 861 height 64
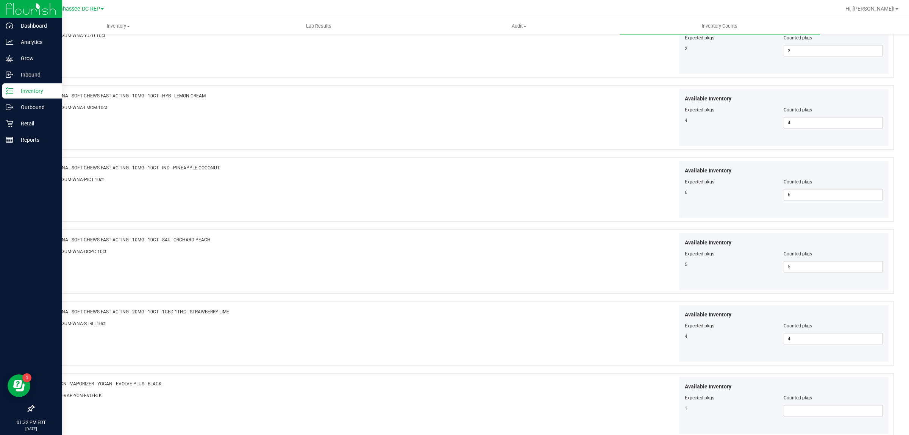
scroll to position [795, 0]
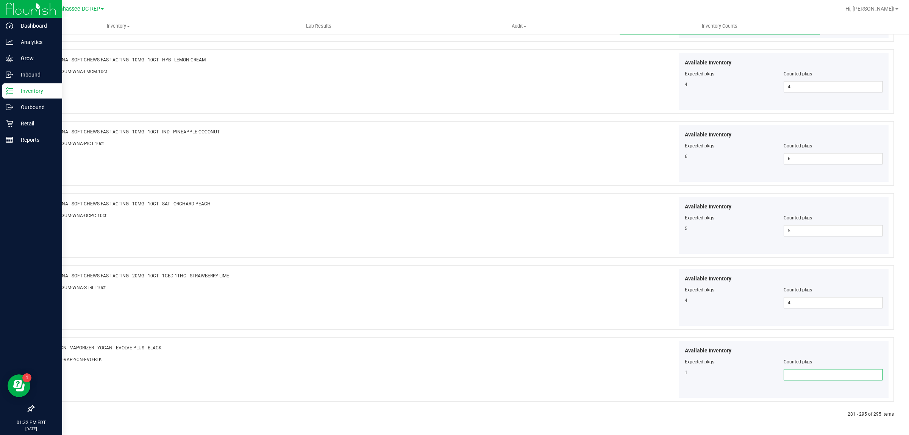
drag, startPoint x: 786, startPoint y: 372, endPoint x: 771, endPoint y: 369, distance: 15.3
click at [786, 372] on span at bounding box center [833, 374] width 99 height 11
type input "1"
drag, startPoint x: 417, startPoint y: 177, endPoint x: 427, endPoint y: 175, distance: 9.5
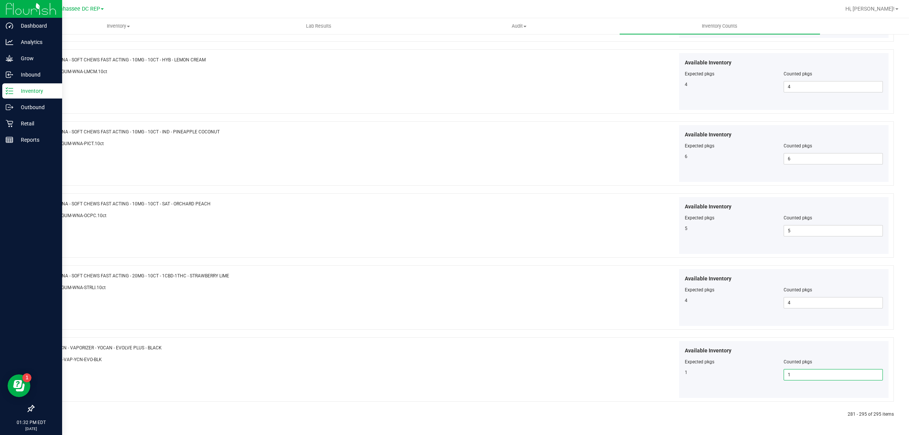
click at [423, 176] on div "Name: WNA - SOFT CHEWS FAST ACTING - 10MG - 10CT - IND - PINEAPPLE COCONUT SKU:…" at bounding box center [463, 153] width 861 height 64
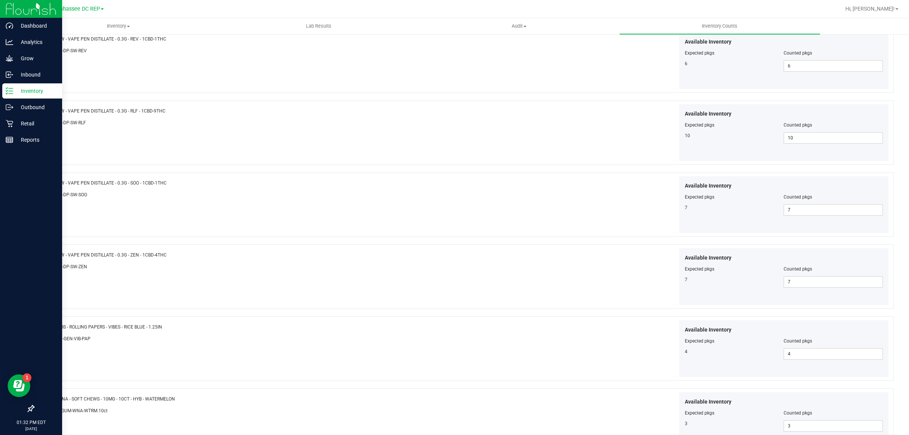
scroll to position [0, 0]
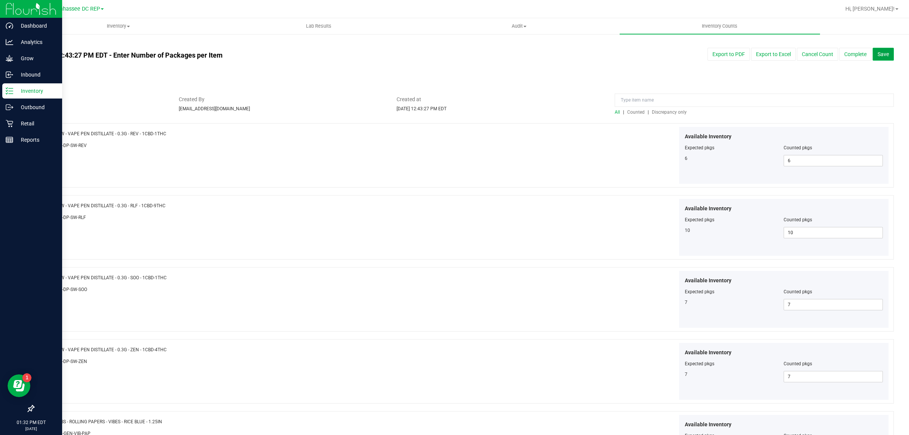
click at [878, 53] on span "Save" at bounding box center [883, 54] width 11 height 6
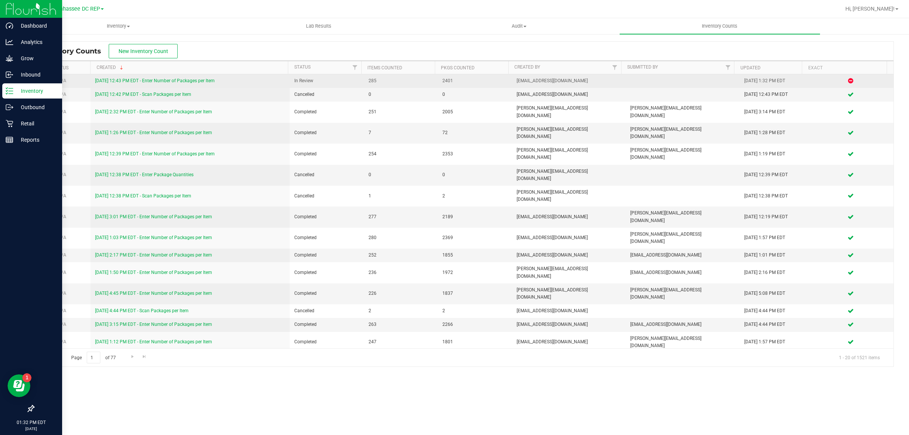
click at [212, 79] on link "[DATE] 12:43 PM EDT - Enter Number of Packages per Item" at bounding box center [155, 80] width 120 height 5
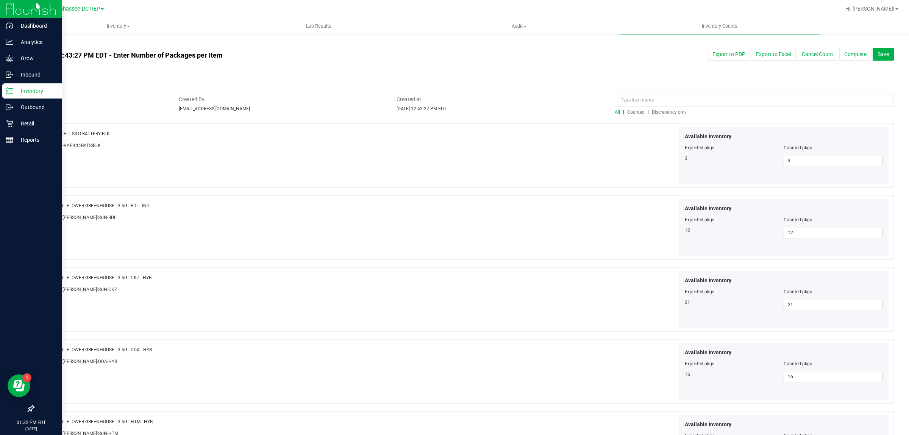
click at [658, 116] on div at bounding box center [463, 120] width 861 height 8
click at [658, 109] on span "Discrepancy only" at bounding box center [669, 111] width 35 height 5
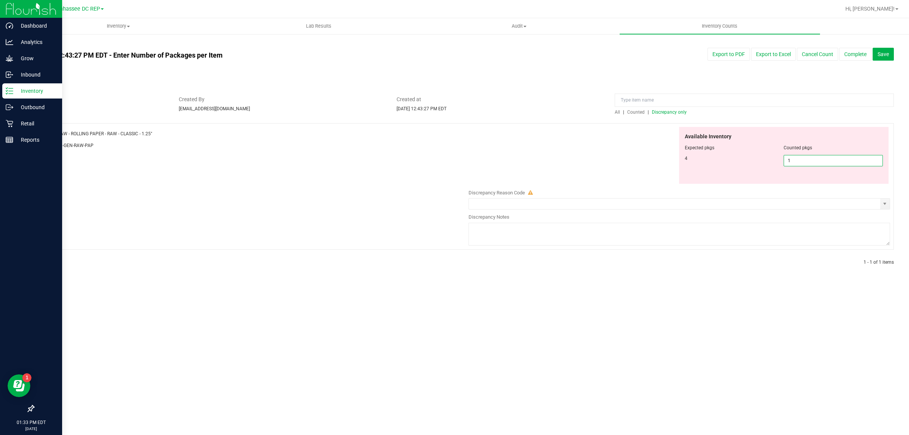
drag, startPoint x: 800, startPoint y: 164, endPoint x: 767, endPoint y: 161, distance: 33.4
click at [767, 161] on div "4 1 1" at bounding box center [784, 160] width 198 height 11
type input "4"
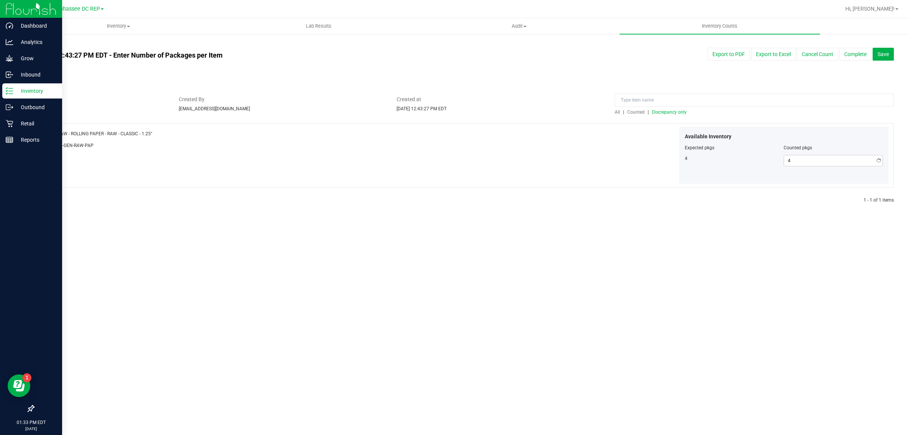
click at [570, 146] on div "Available Inventory Expected pkgs Counted pkgs 4 4 4" at bounding box center [677, 155] width 425 height 57
click at [886, 50] on button "Save" at bounding box center [883, 54] width 21 height 13
